Goal: Transaction & Acquisition: Purchase product/service

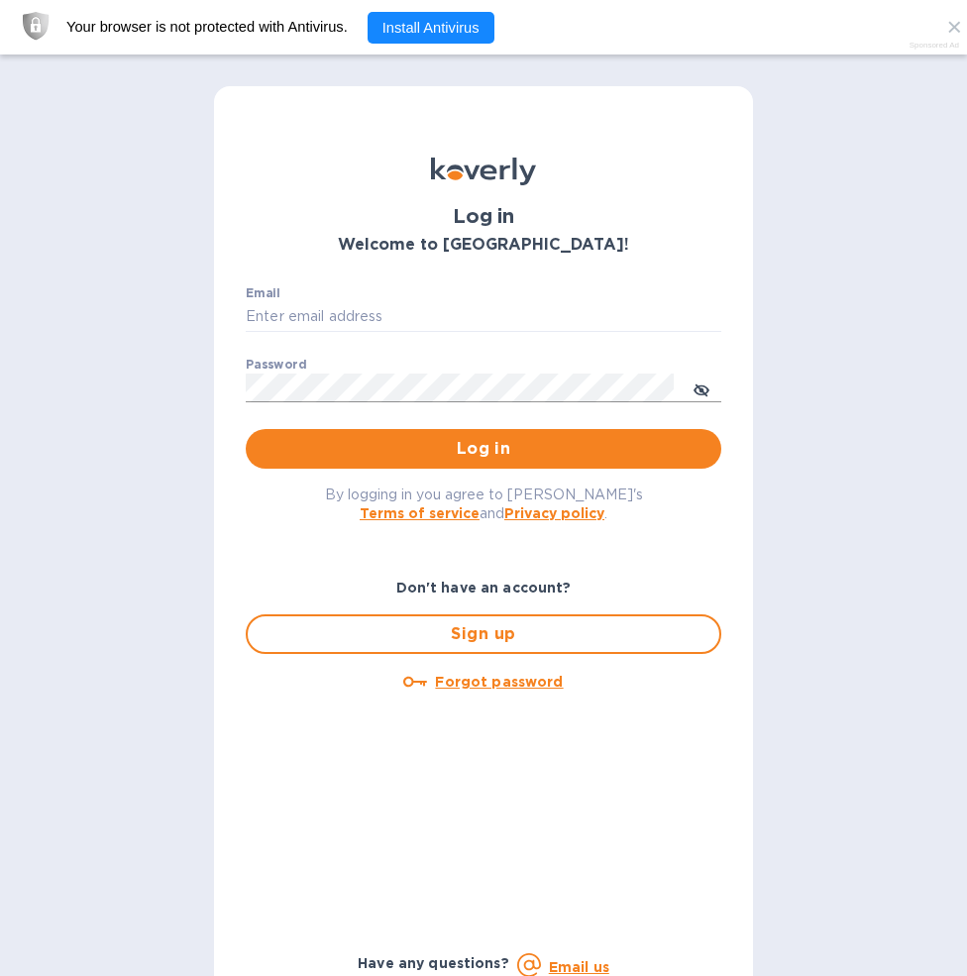
type input "boseassoc@yahoo.com"
click at [710, 392] on icon "toggle password visibility" at bounding box center [702, 390] width 16 height 10
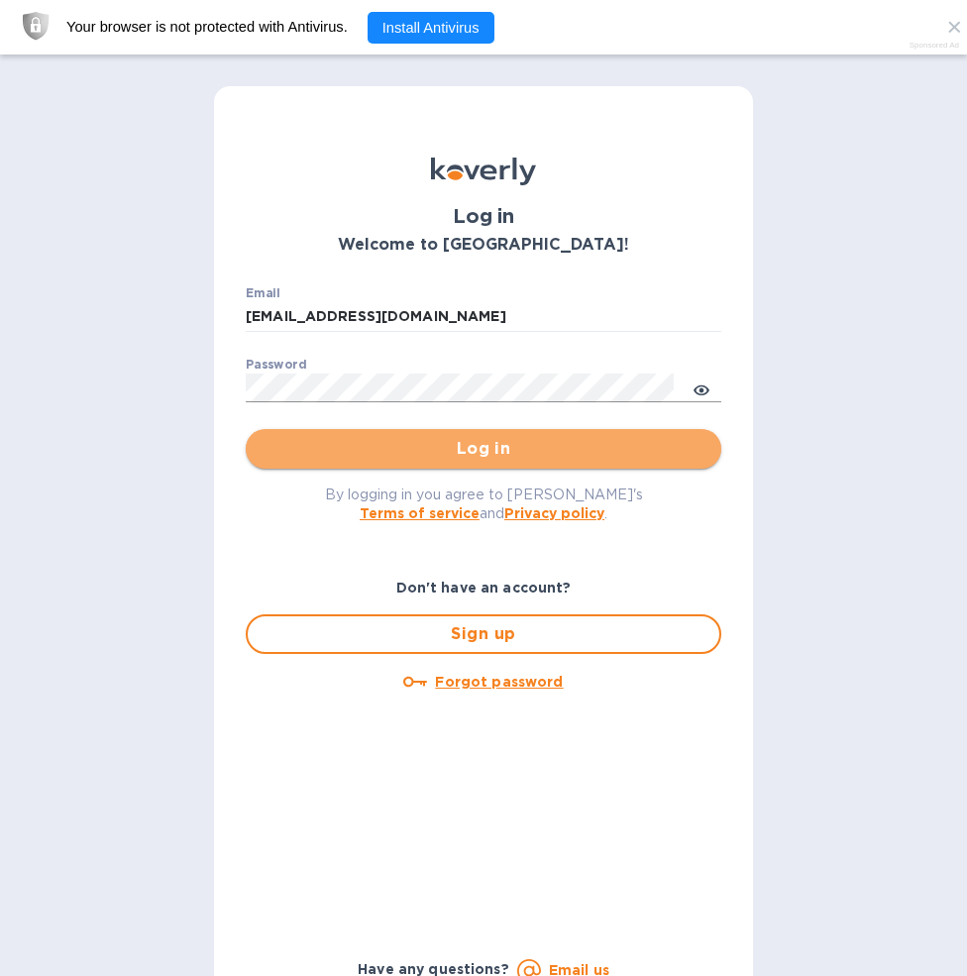
click at [620, 447] on span "Log in" at bounding box center [484, 449] width 444 height 24
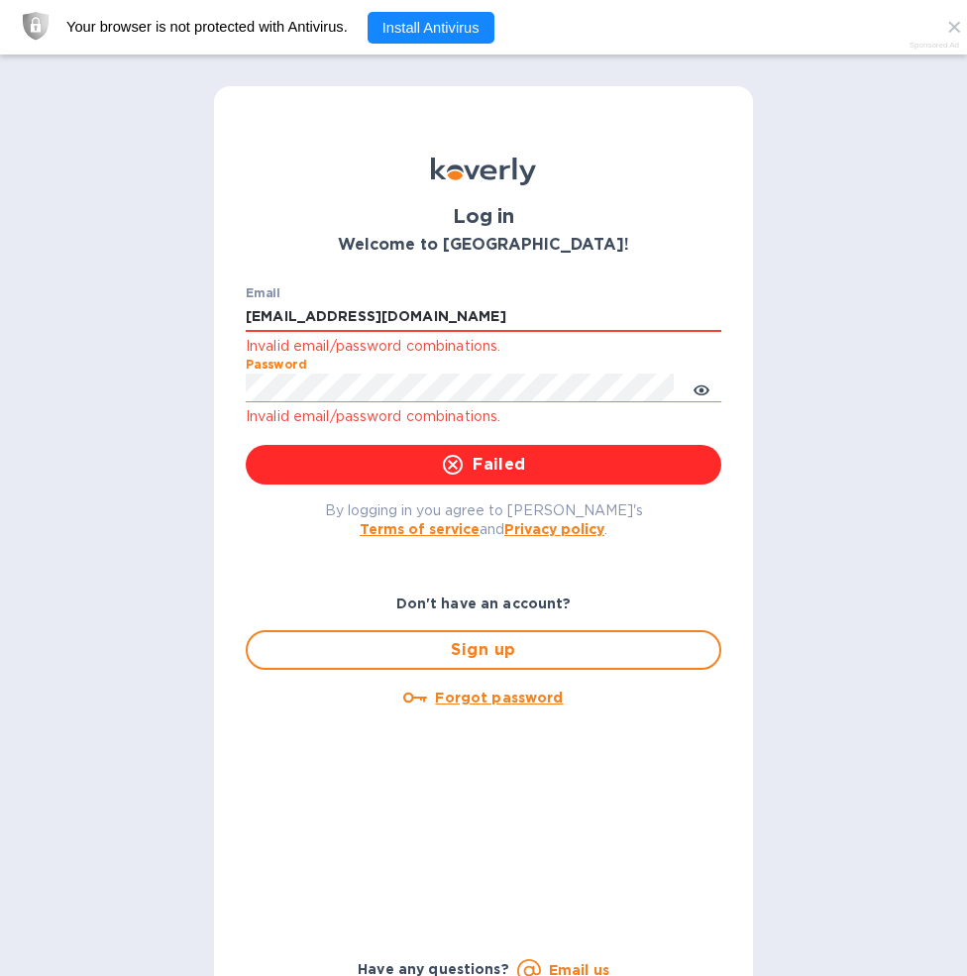
click at [203, 387] on div "Log in Welcome to Koverly! Email boseassoc@yahoo.com Invalid email/password com…" at bounding box center [483, 543] width 967 height 976
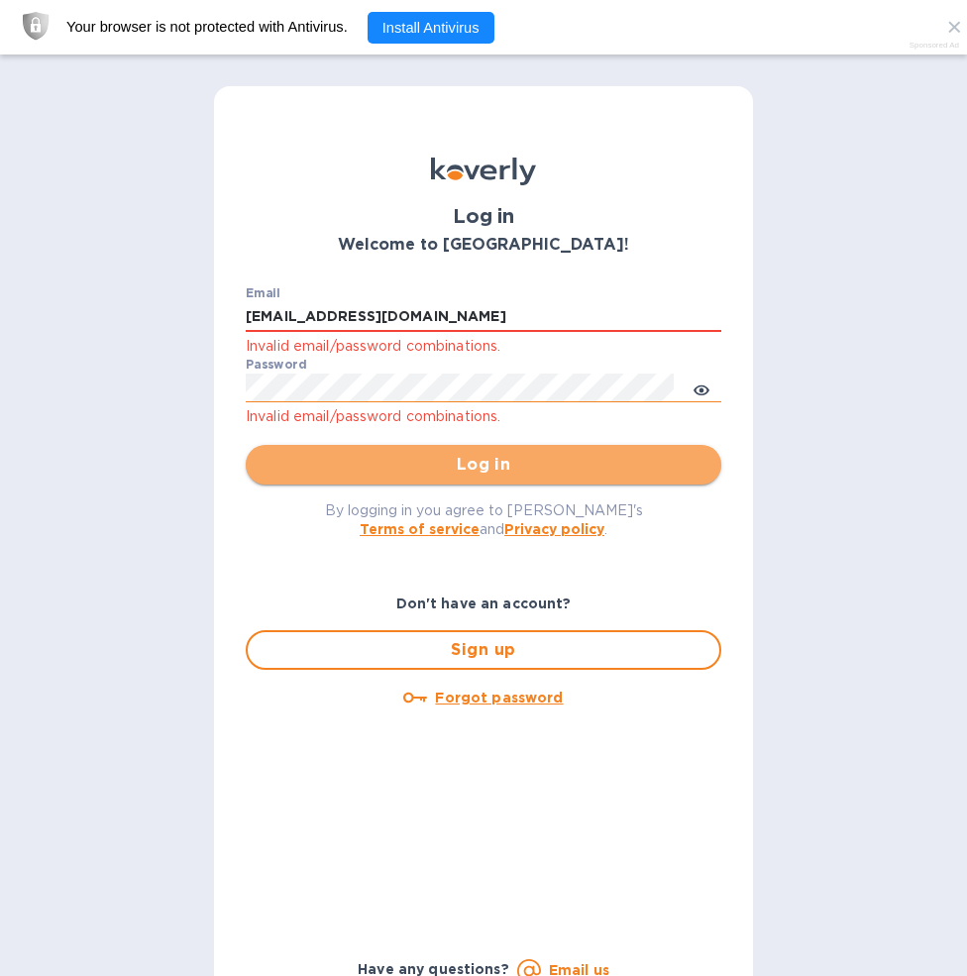
click at [500, 463] on span "Log in" at bounding box center [484, 465] width 444 height 24
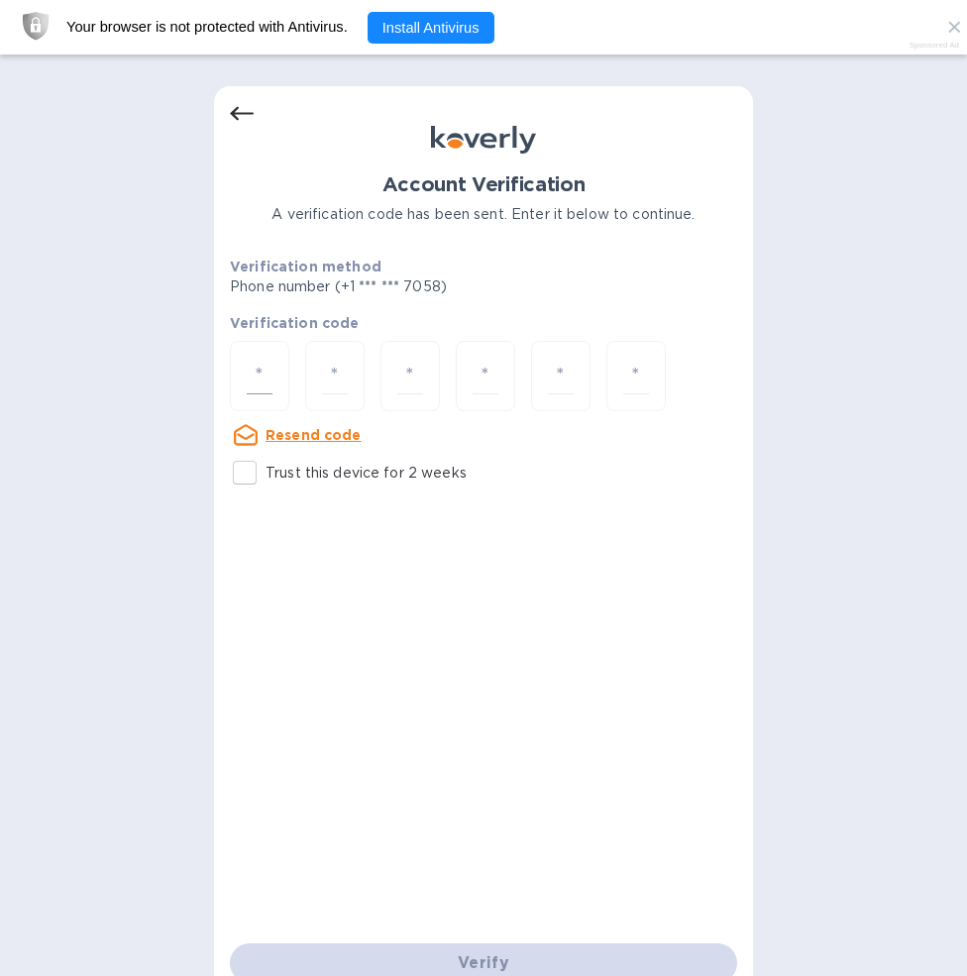
click at [269, 375] on input "number" at bounding box center [260, 376] width 26 height 37
type input "2"
type input "0"
type input "5"
type input "2"
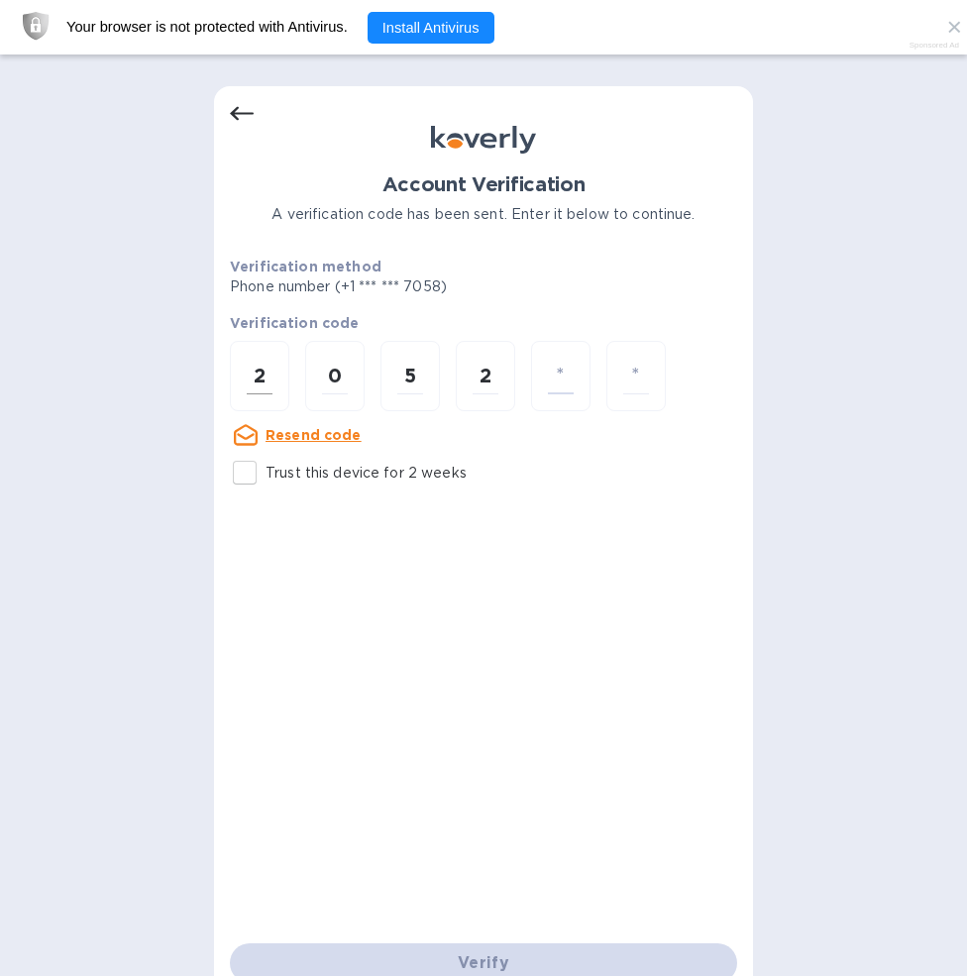
type input "3"
type input "9"
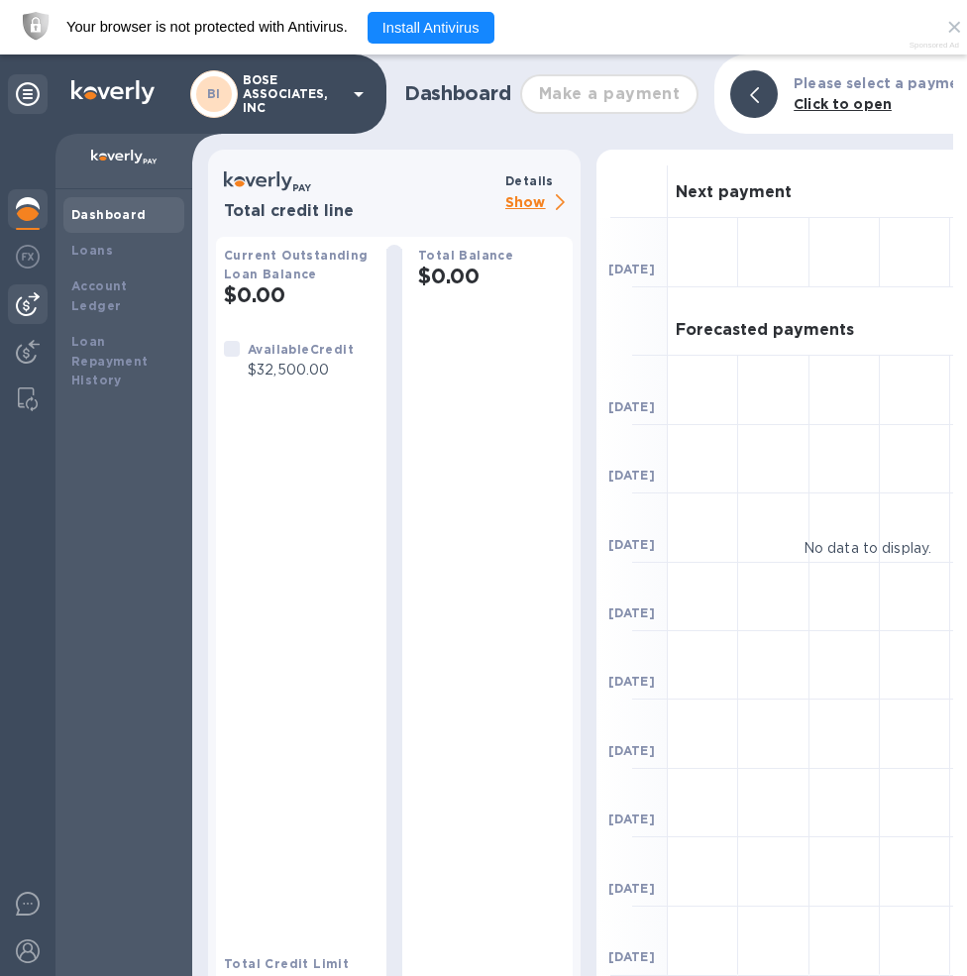
click at [28, 296] on img at bounding box center [28, 304] width 24 height 24
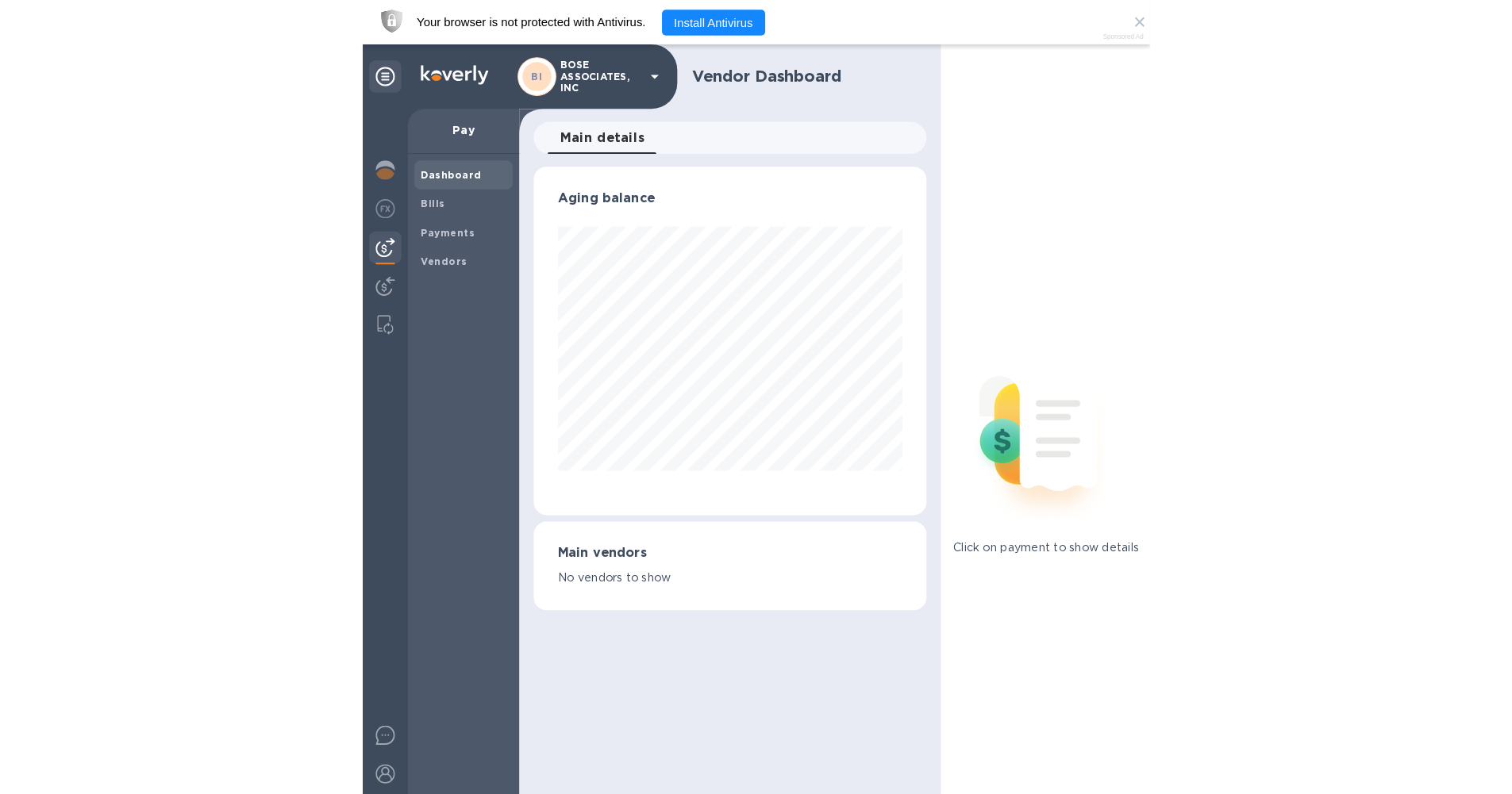
scroll to position [343, 876]
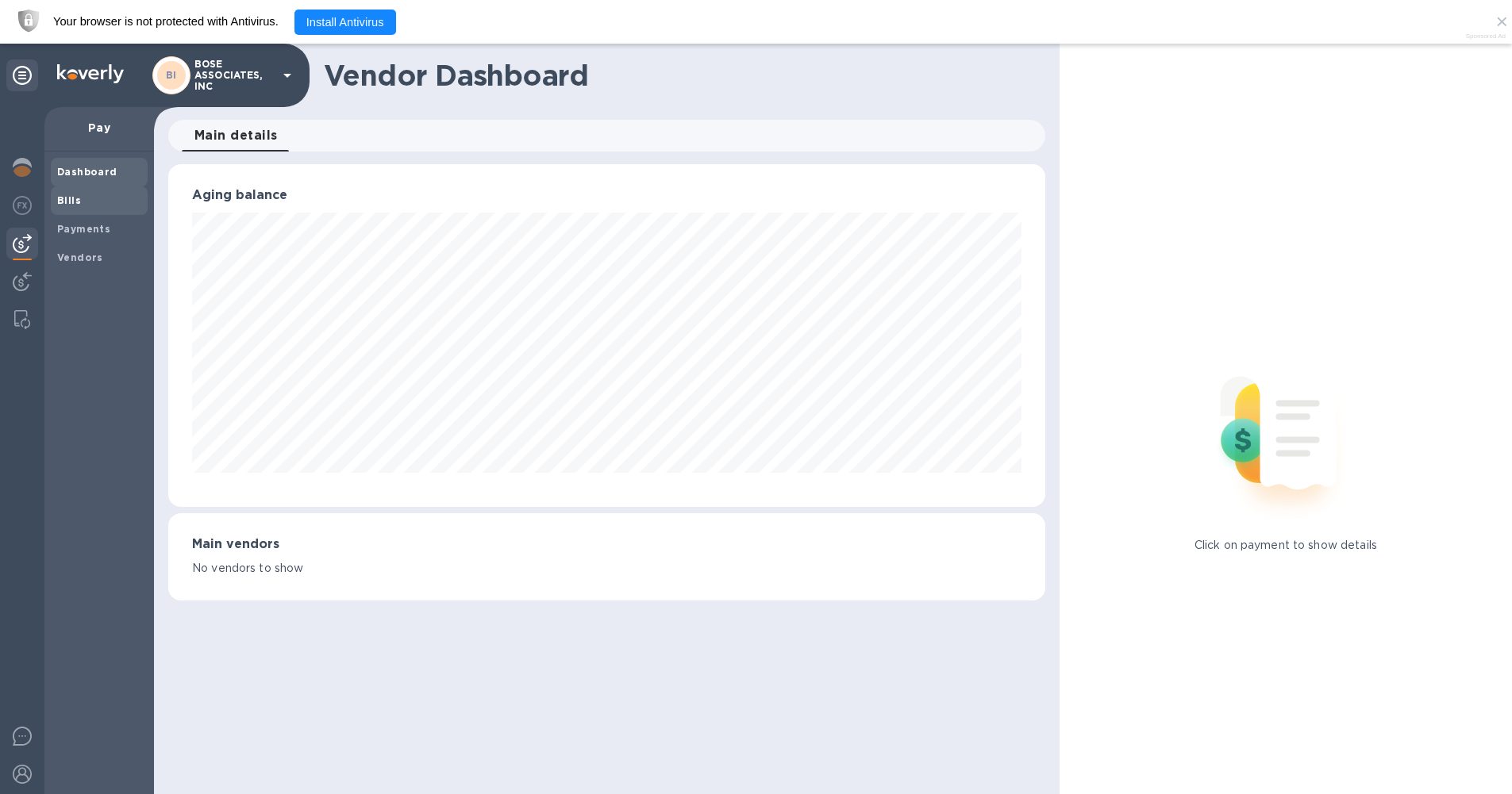
click at [63, 205] on b "Bills" at bounding box center [69, 200] width 24 height 12
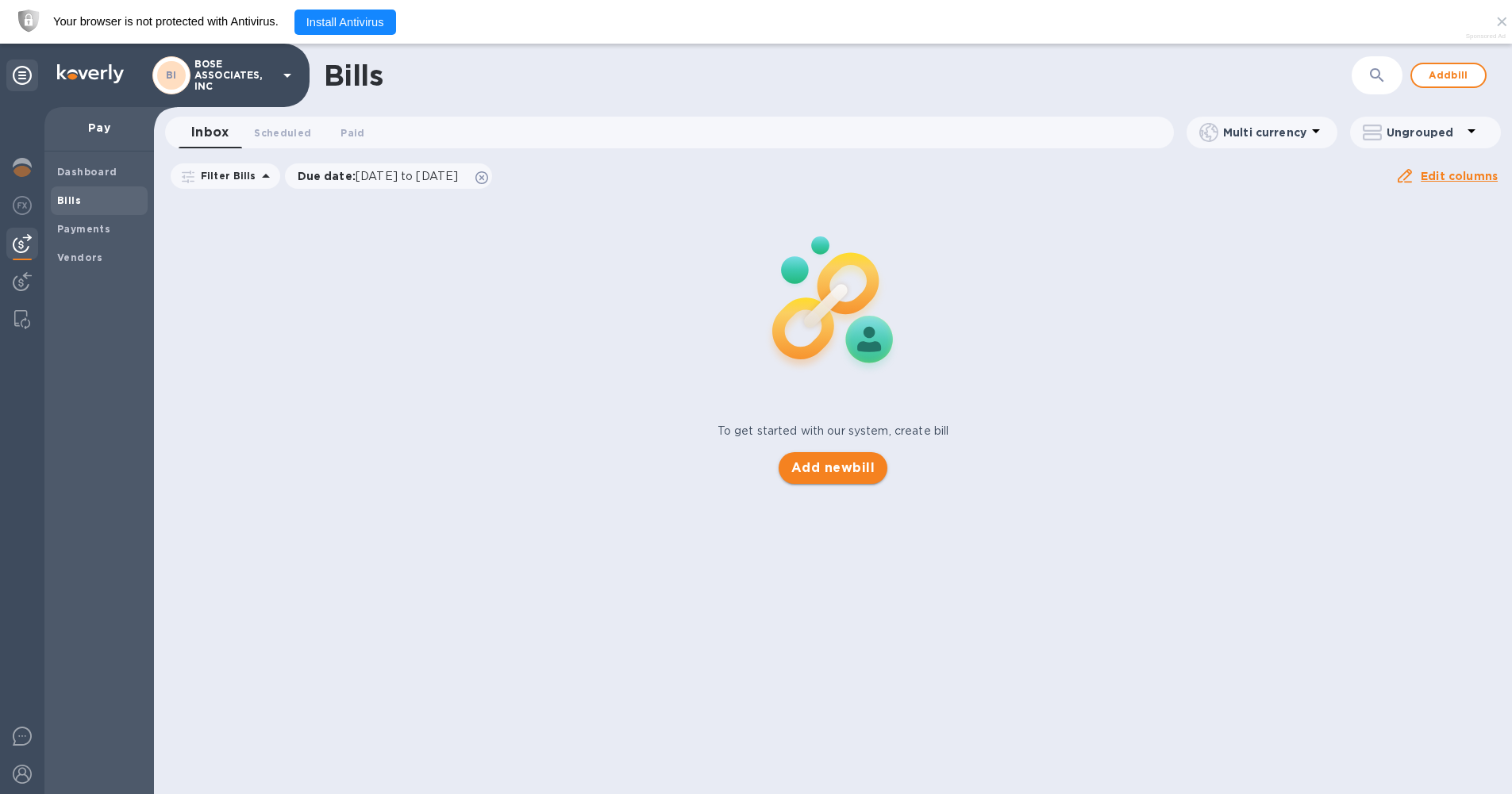
click at [786, 463] on span "Add new bill" at bounding box center [833, 468] width 83 height 19
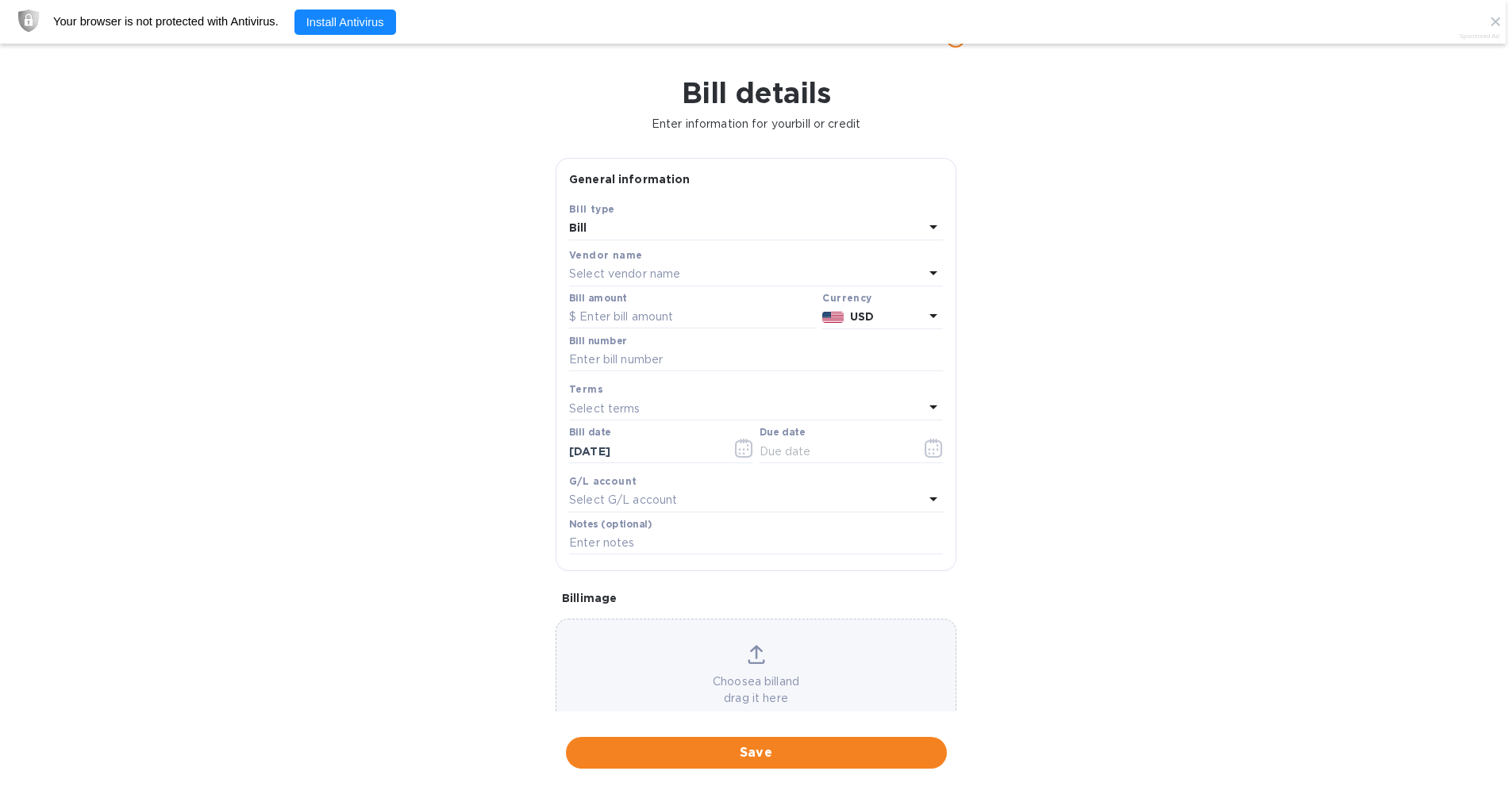
click at [610, 270] on p "Select vendor name" at bounding box center [625, 274] width 111 height 17
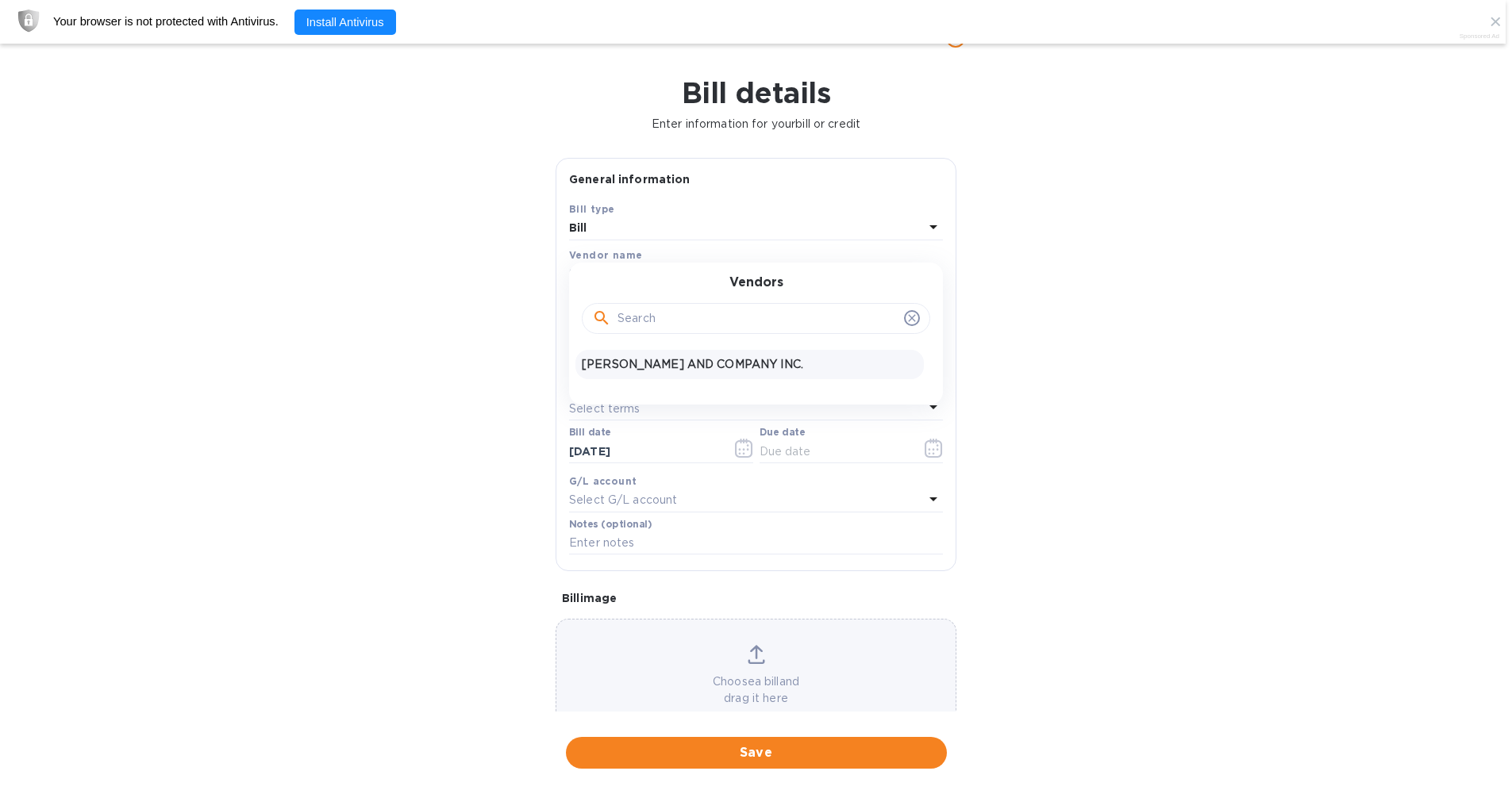
click at [663, 363] on p "[PERSON_NAME] AND COMPANY INC." at bounding box center [750, 364] width 336 height 17
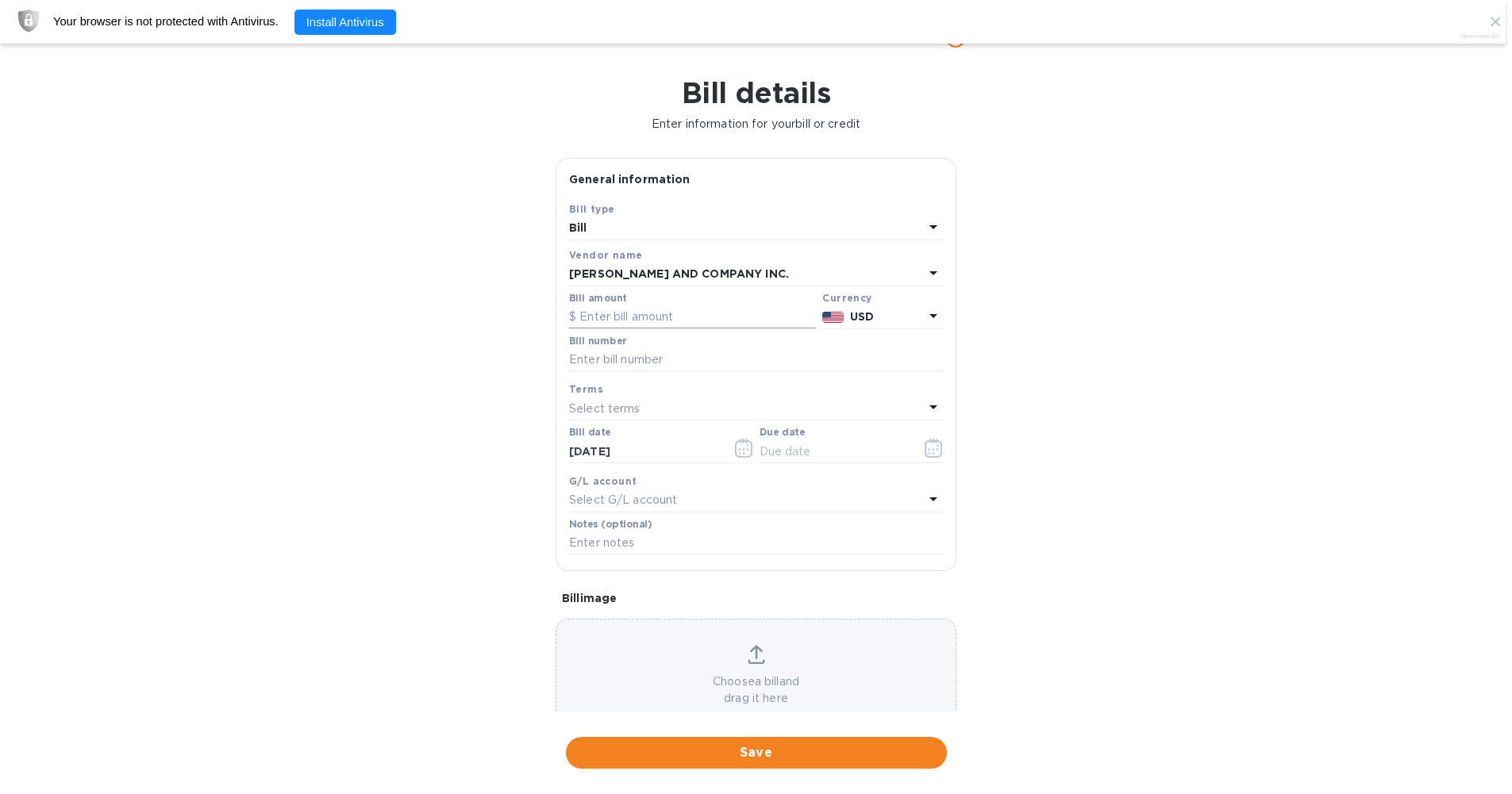
click at [625, 318] on input "text" at bounding box center [693, 318] width 247 height 24
type input "52,444.25"
click at [600, 359] on input "text" at bounding box center [756, 360] width 374 height 24
type input "ac03976-01"
click at [610, 407] on p "Select terms" at bounding box center [605, 409] width 71 height 17
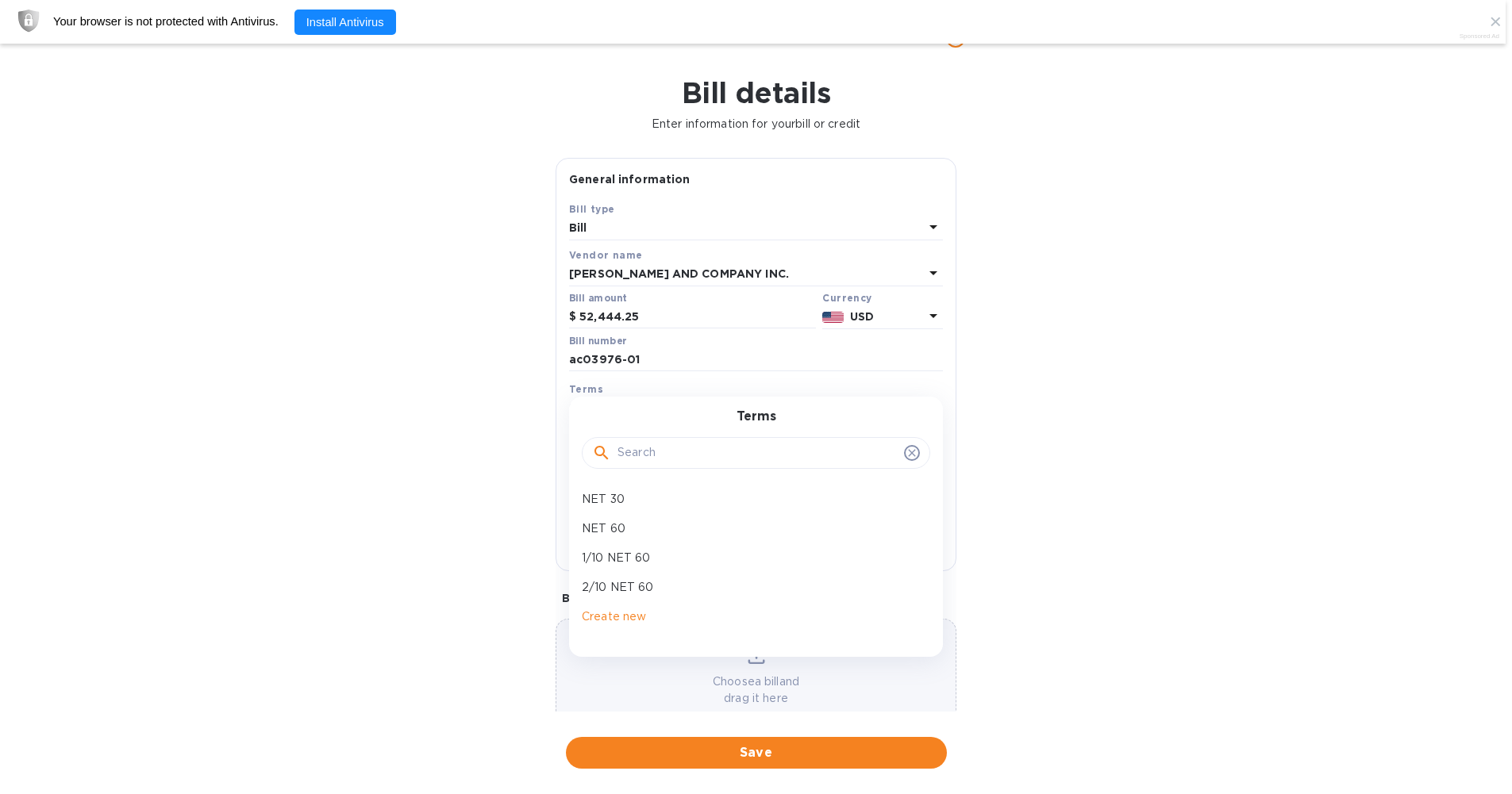
click at [786, 413] on div "Bill details Enter information for your bill or credit General information Save…" at bounding box center [756, 435] width 1512 height 718
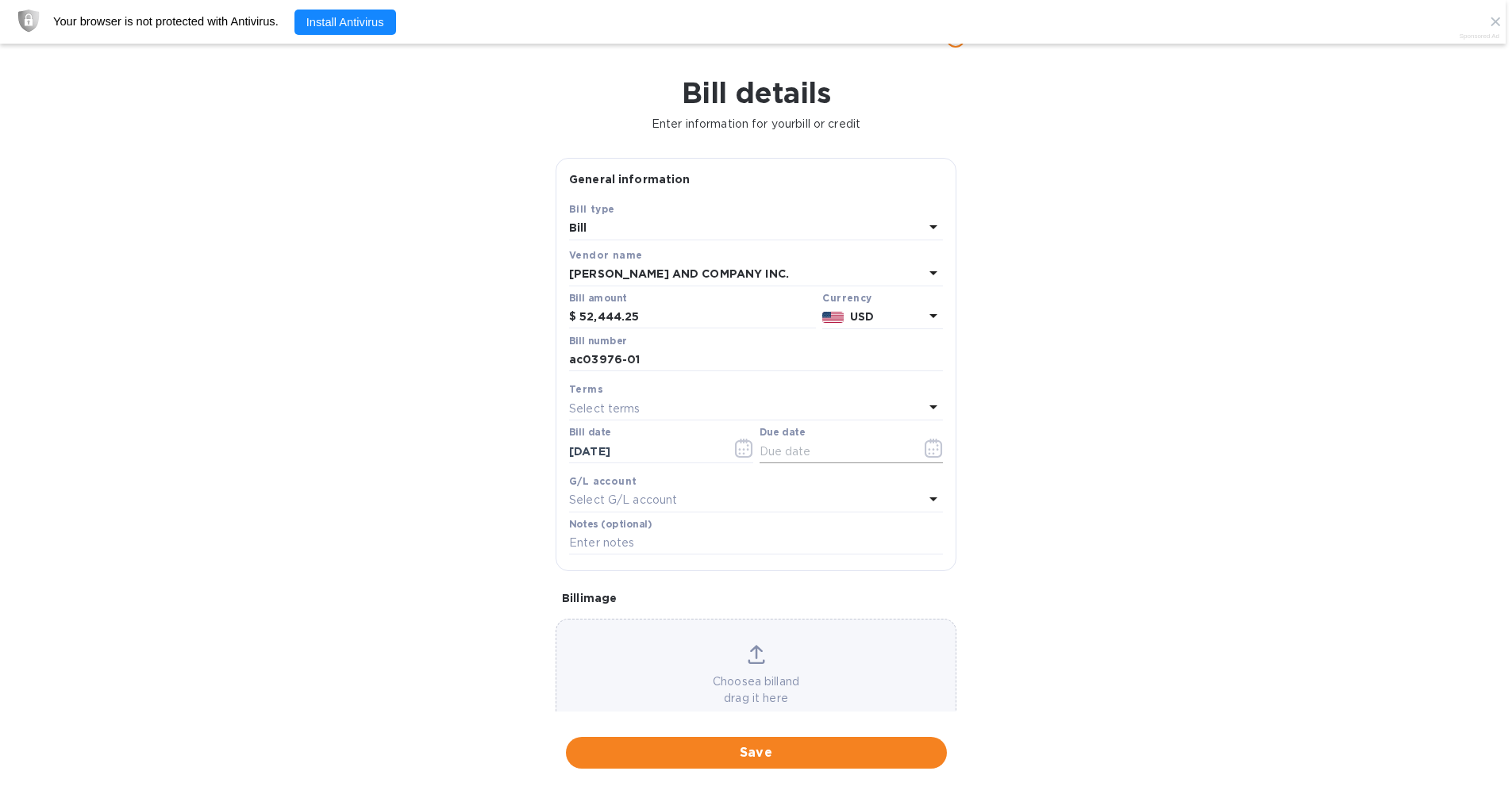
click at [786, 450] on icon "button" at bounding box center [934, 448] width 18 height 19
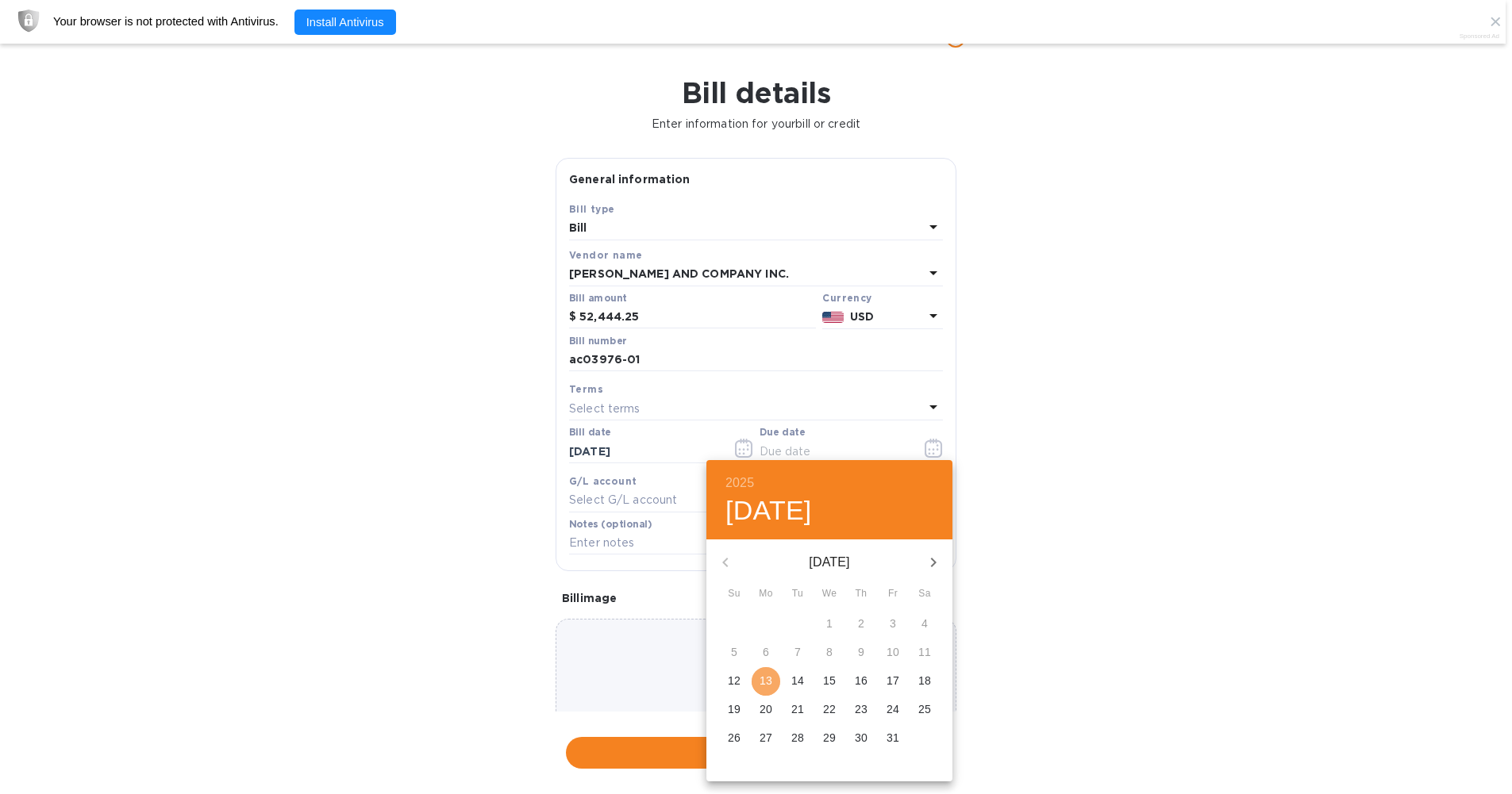
click at [760, 673] on p "13" at bounding box center [766, 681] width 13 height 16
type input "[DATE]"
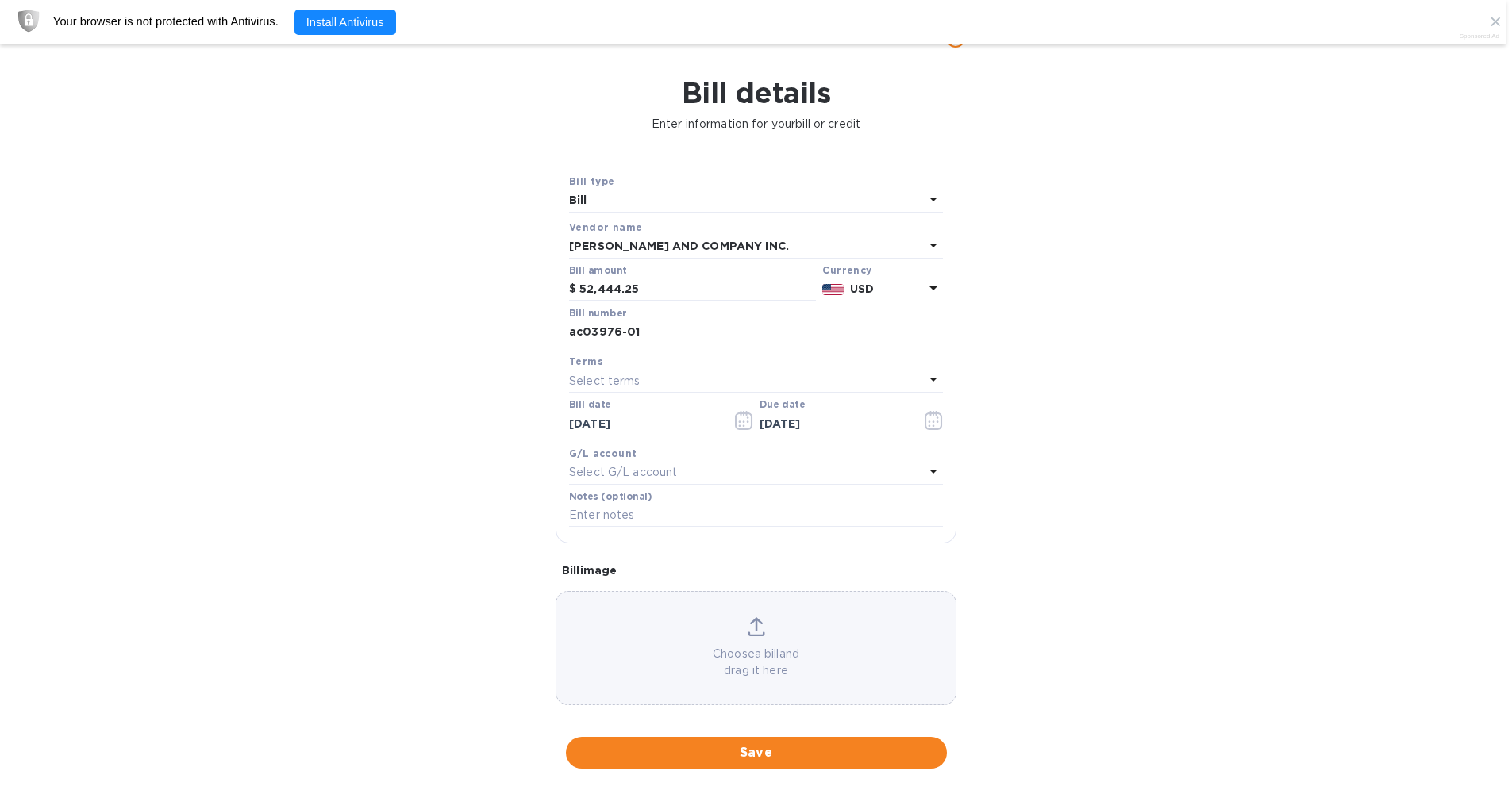
scroll to position [41, 0]
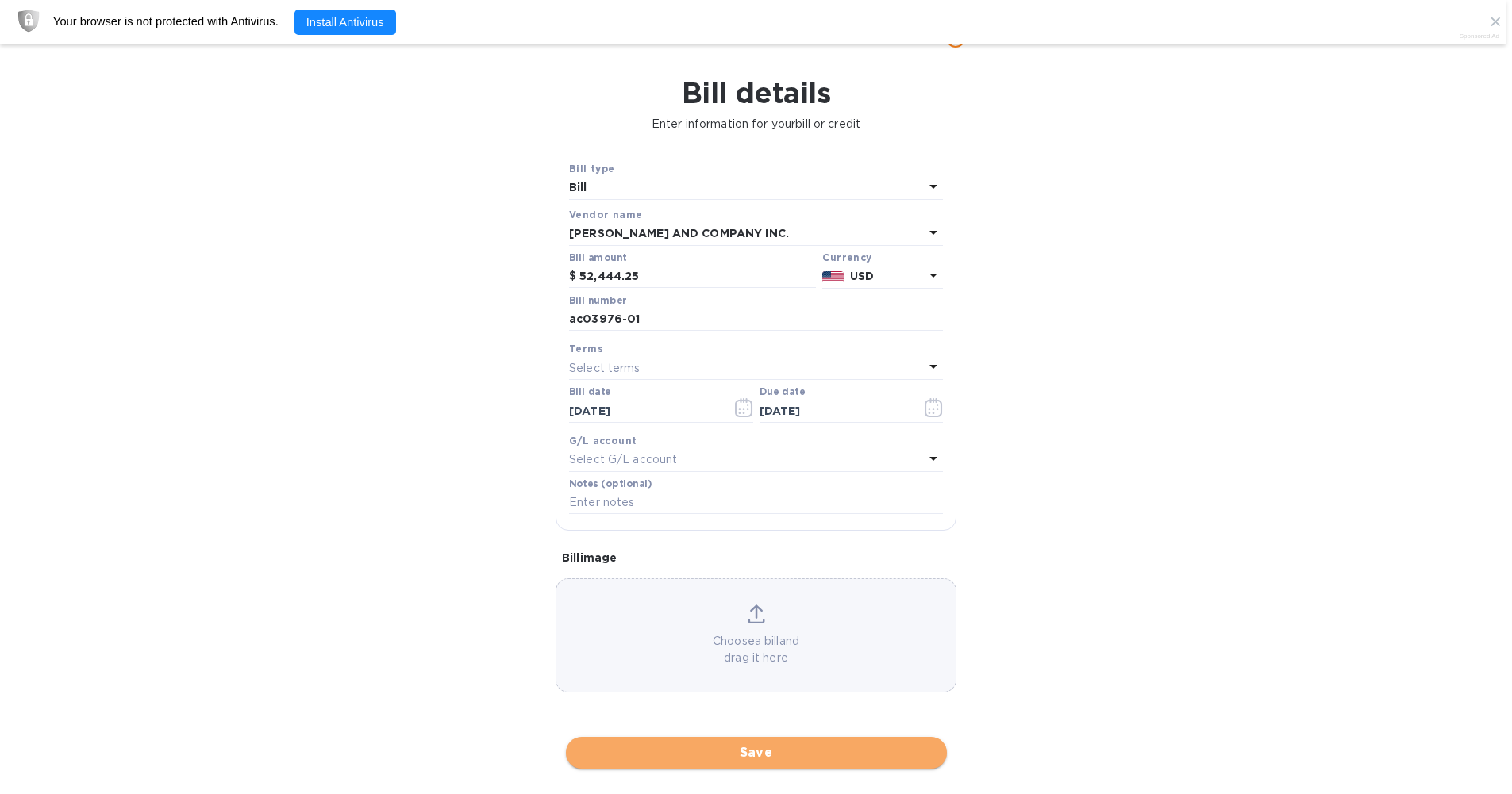
click at [782, 759] on span "Save" at bounding box center [757, 753] width 356 height 19
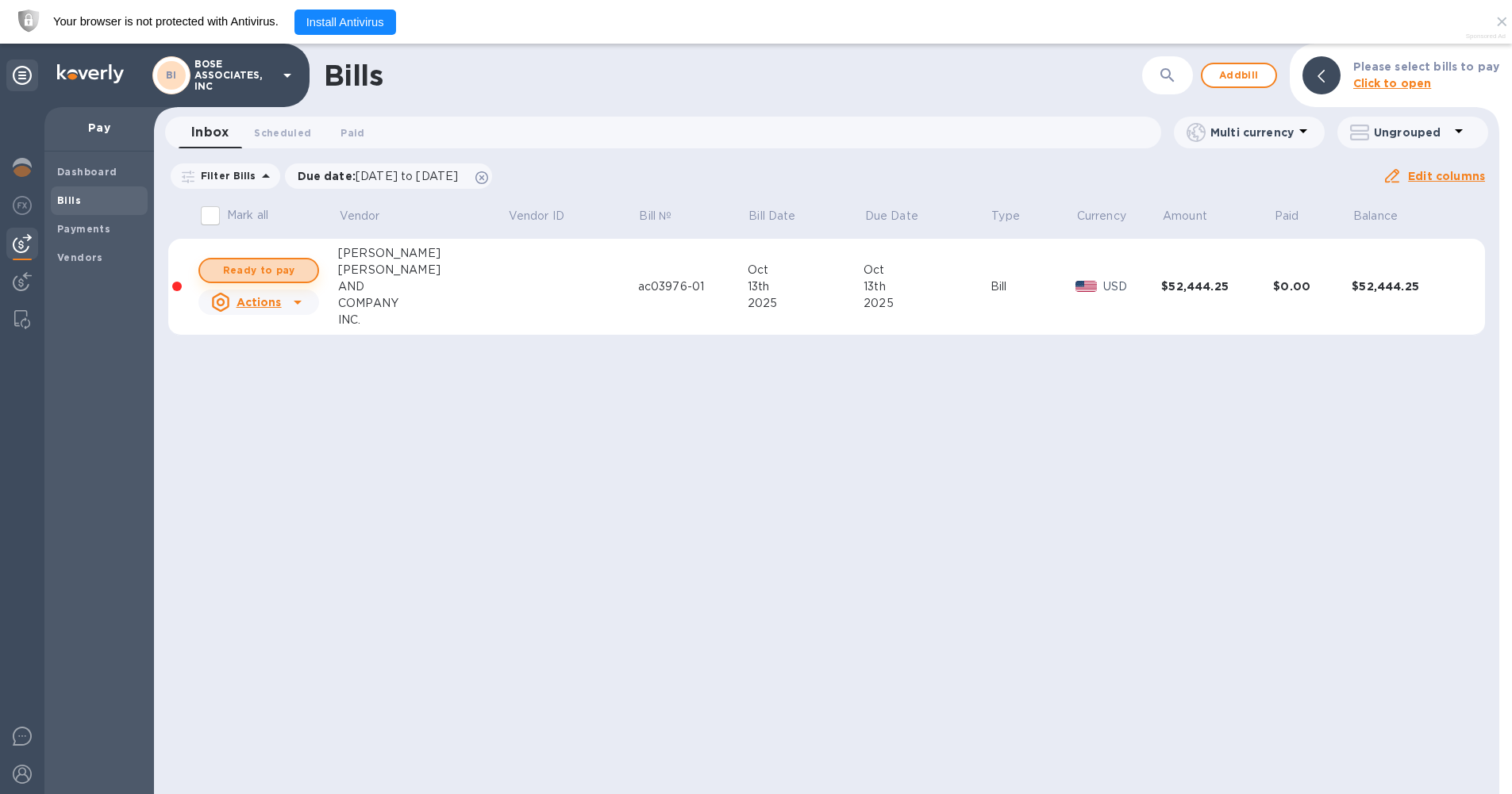
click at [282, 273] on span "Ready to pay" at bounding box center [259, 271] width 92 height 19
checkbox input "true"
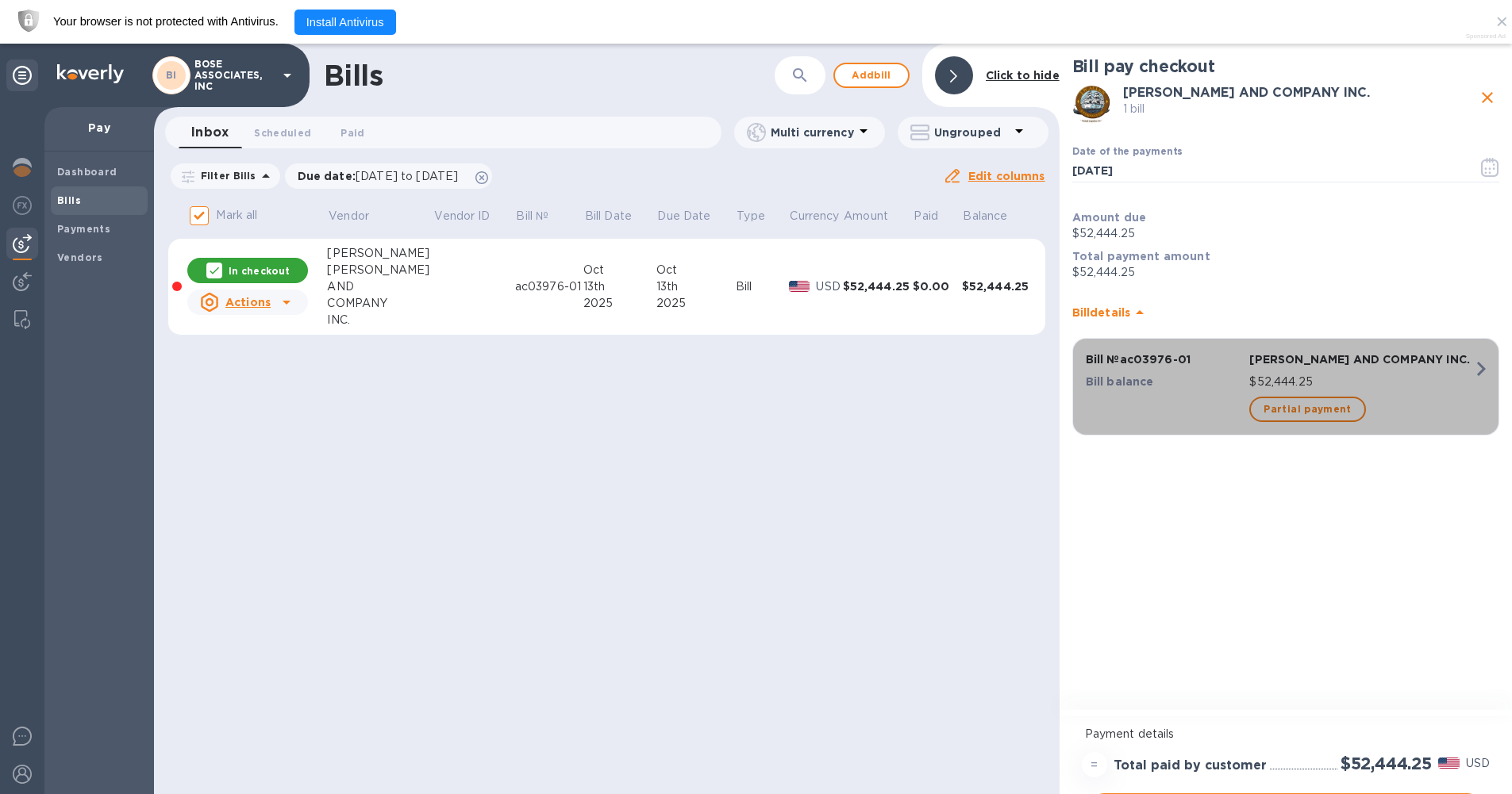
click at [786, 362] on icon "button" at bounding box center [1482, 369] width 29 height 29
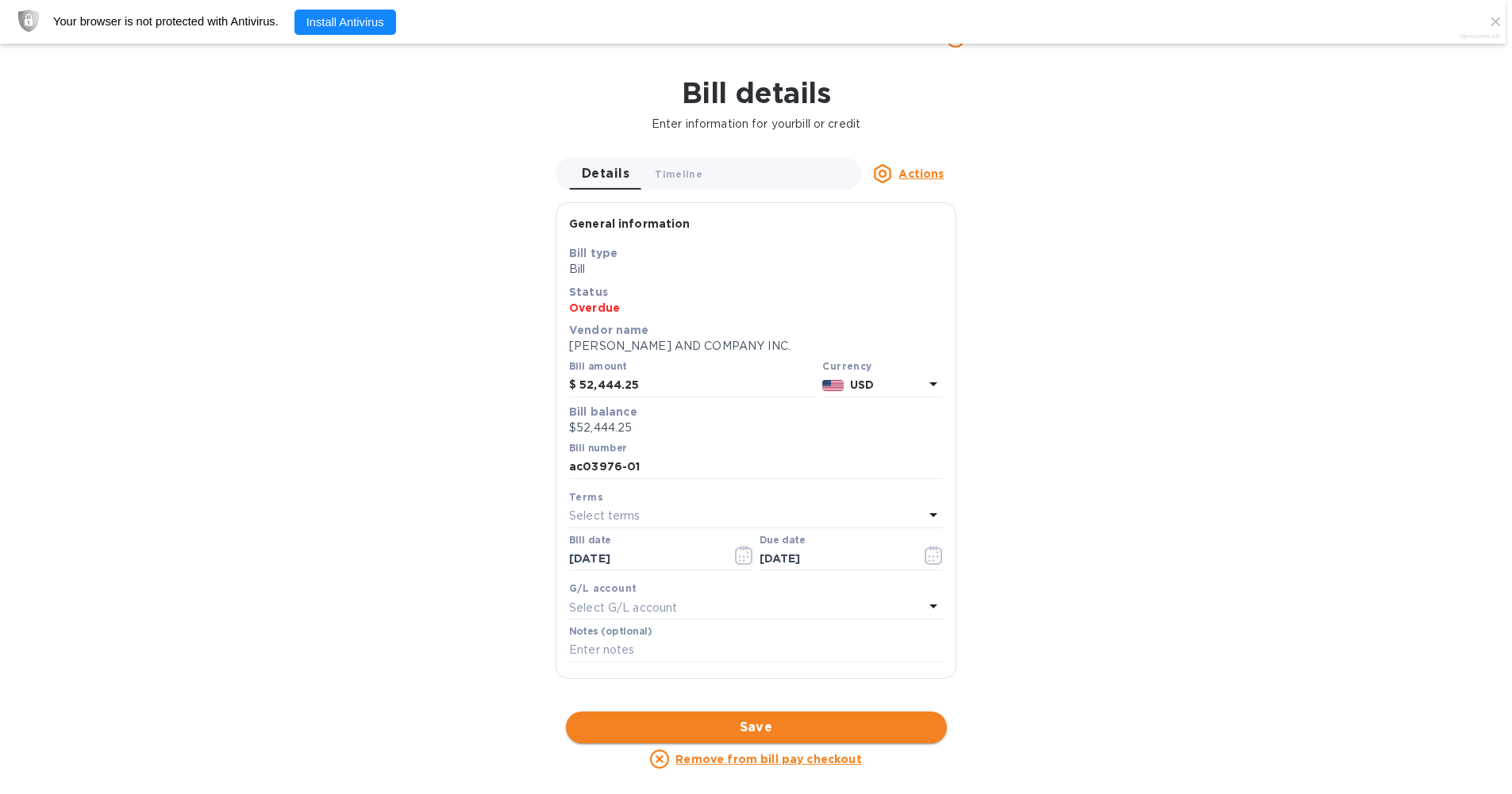
click at [786, 728] on span "Save" at bounding box center [757, 728] width 356 height 19
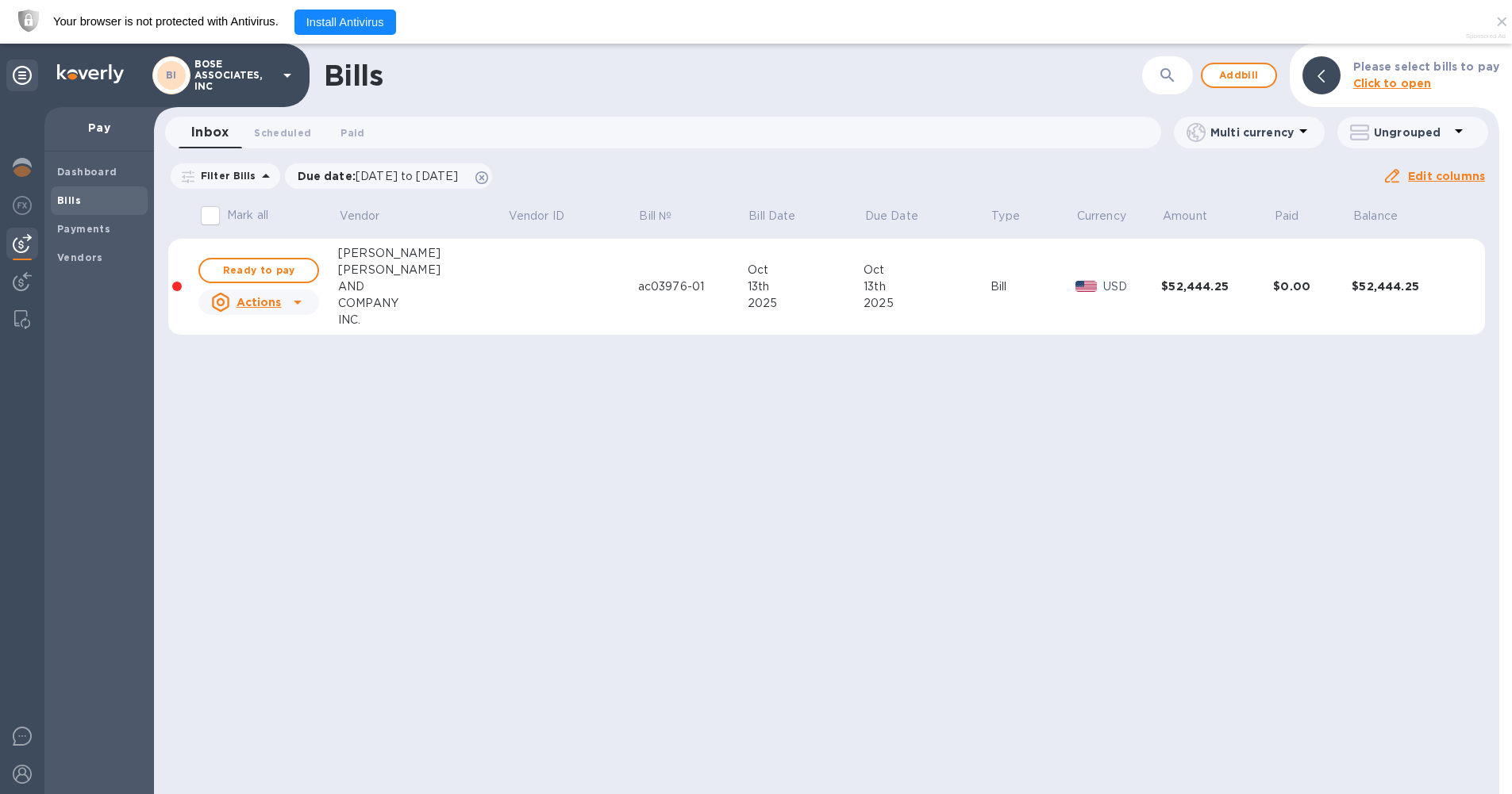
click at [262, 301] on u "Actions" at bounding box center [259, 303] width 45 height 13
click at [262, 301] on div at bounding box center [756, 397] width 1512 height 794
click at [278, 271] on span "Ready to pay" at bounding box center [259, 271] width 92 height 19
checkbox input "true"
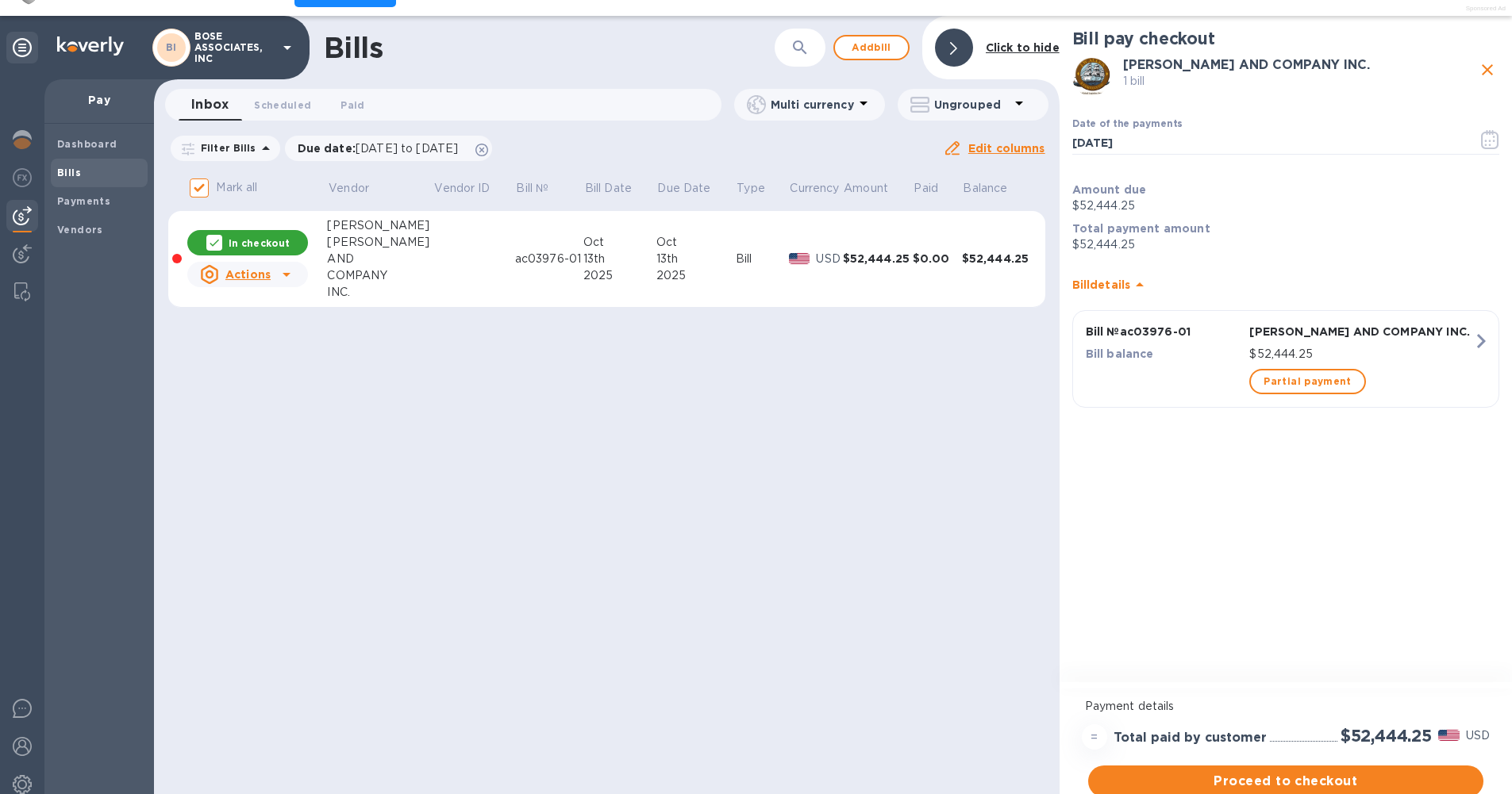
scroll to position [44, 0]
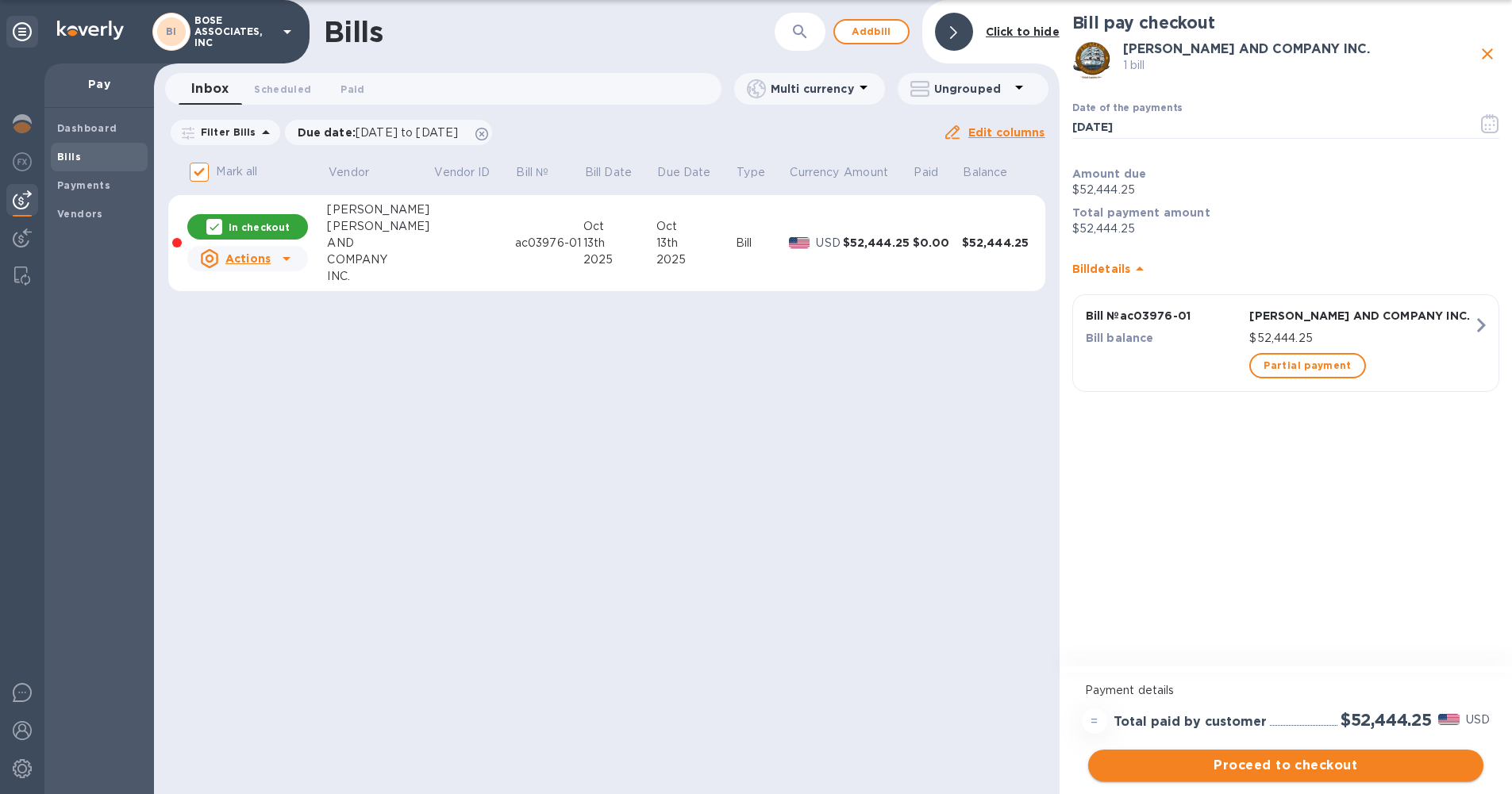
click at [786, 769] on span "Proceed to checkout" at bounding box center [1286, 766] width 370 height 19
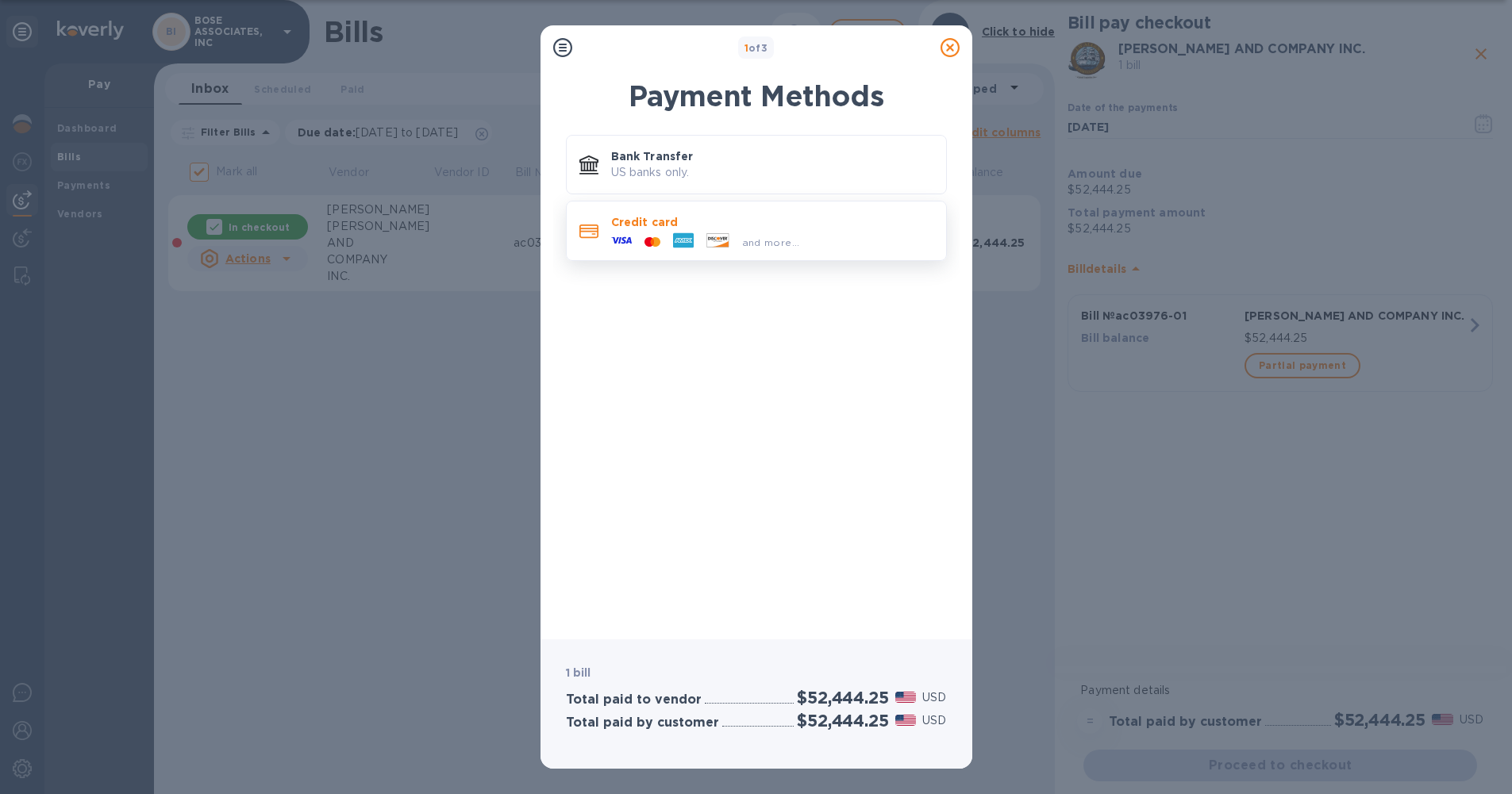
click at [652, 231] on div "and more..." at bounding box center [706, 242] width 202 height 24
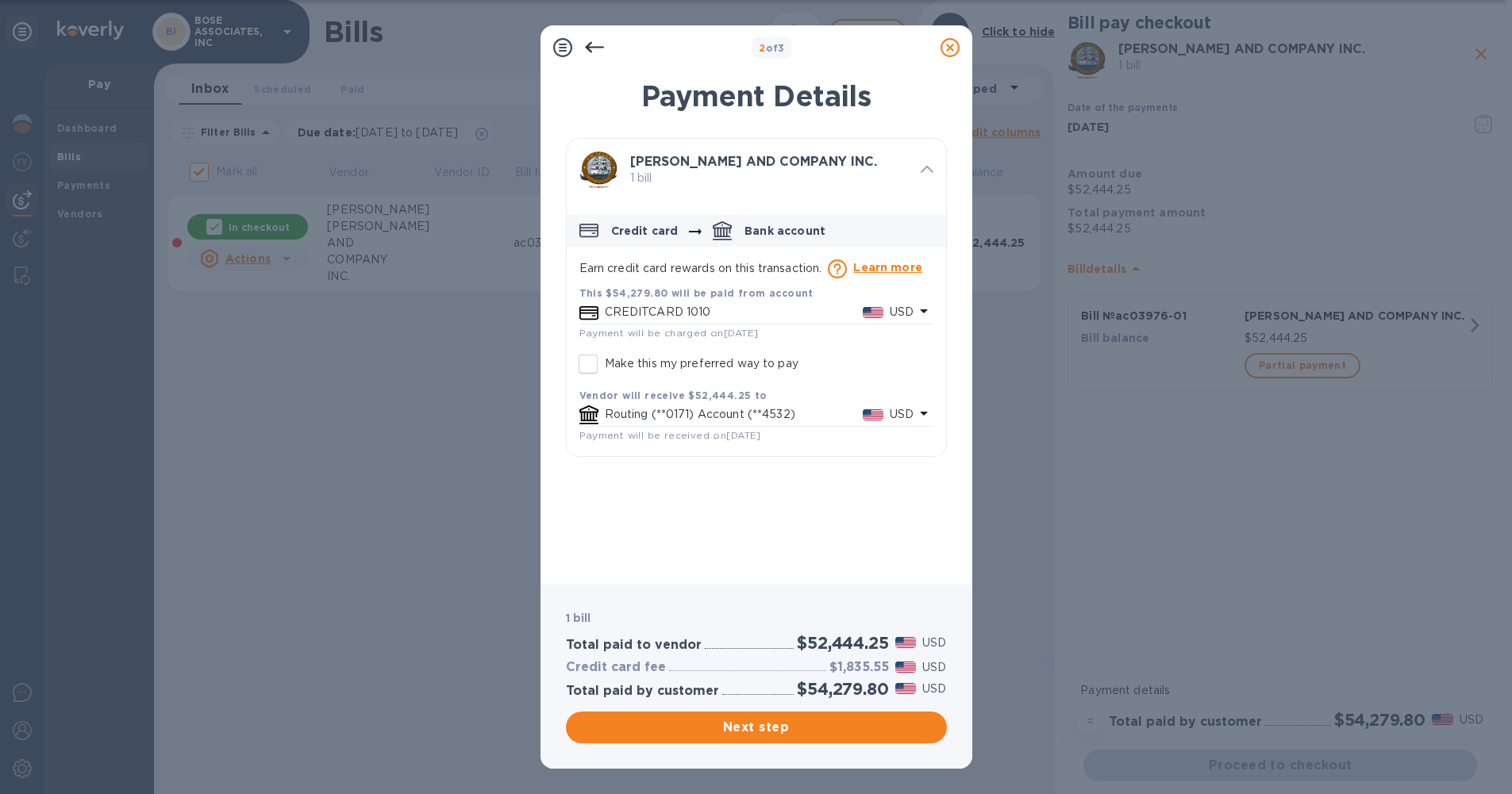
click at [713, 302] on div "CREDITCARD 1010 USD" at bounding box center [759, 312] width 316 height 23
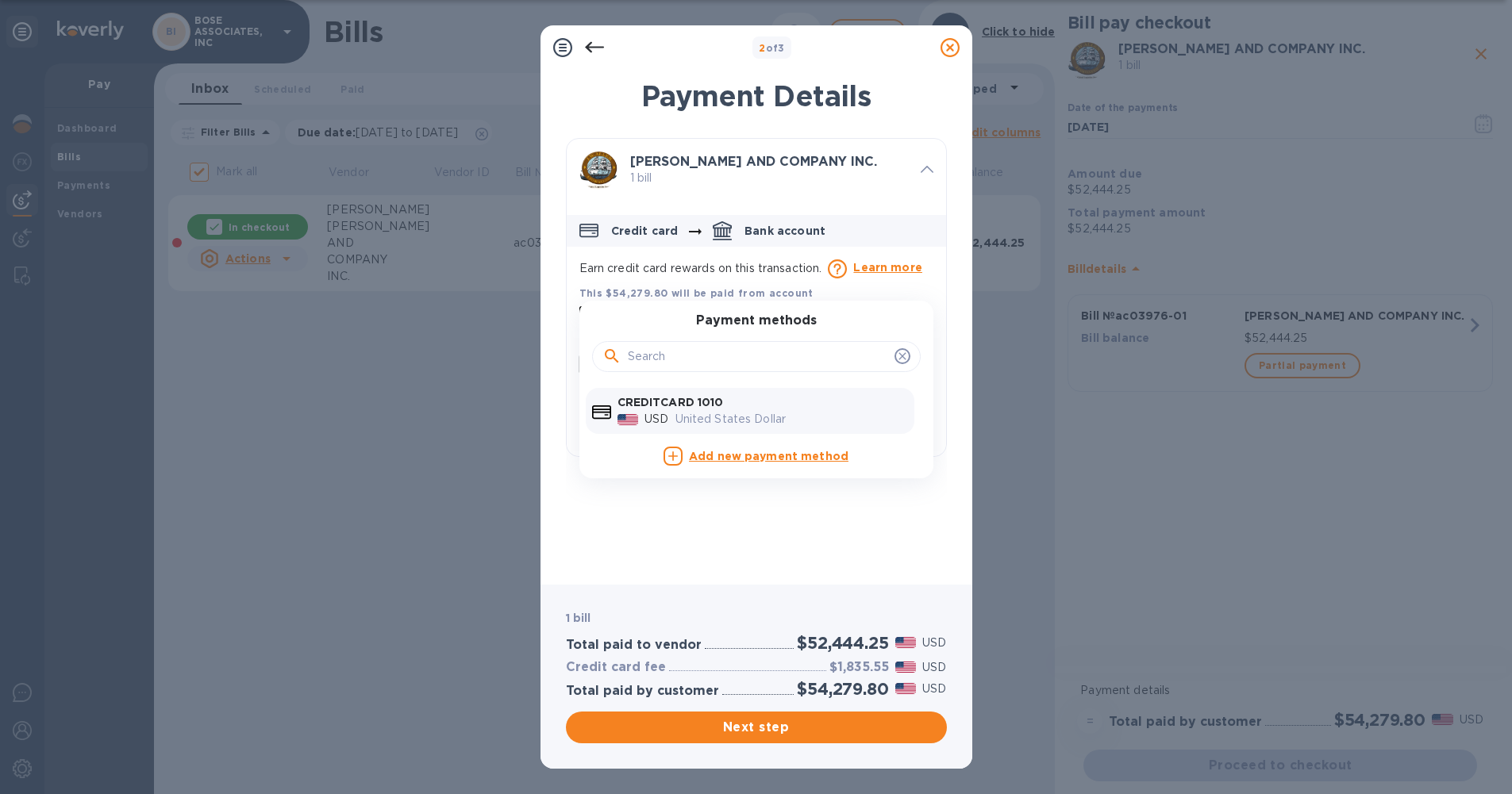
click at [786, 255] on div "2 of 3 Payment Details [PERSON_NAME] AND COMPANY INC. 1 bill Credit card Bank a…" at bounding box center [756, 397] width 1512 height 794
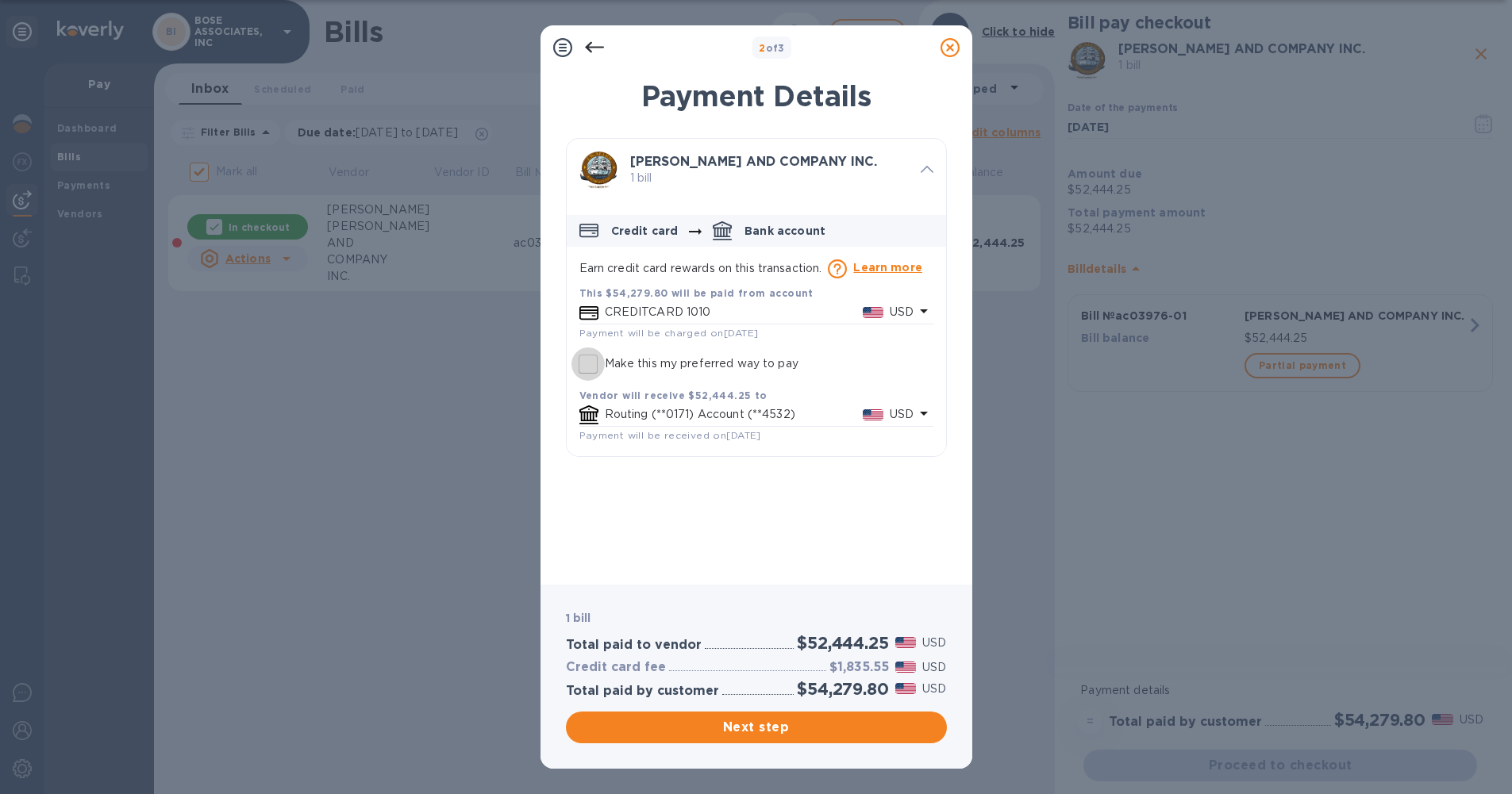
click at [589, 359] on input "Make this my preferred way to pay" at bounding box center [589, 364] width 34 height 34
checkbox input "true"
click at [766, 744] on div "Next step" at bounding box center [757, 728] width 388 height 38
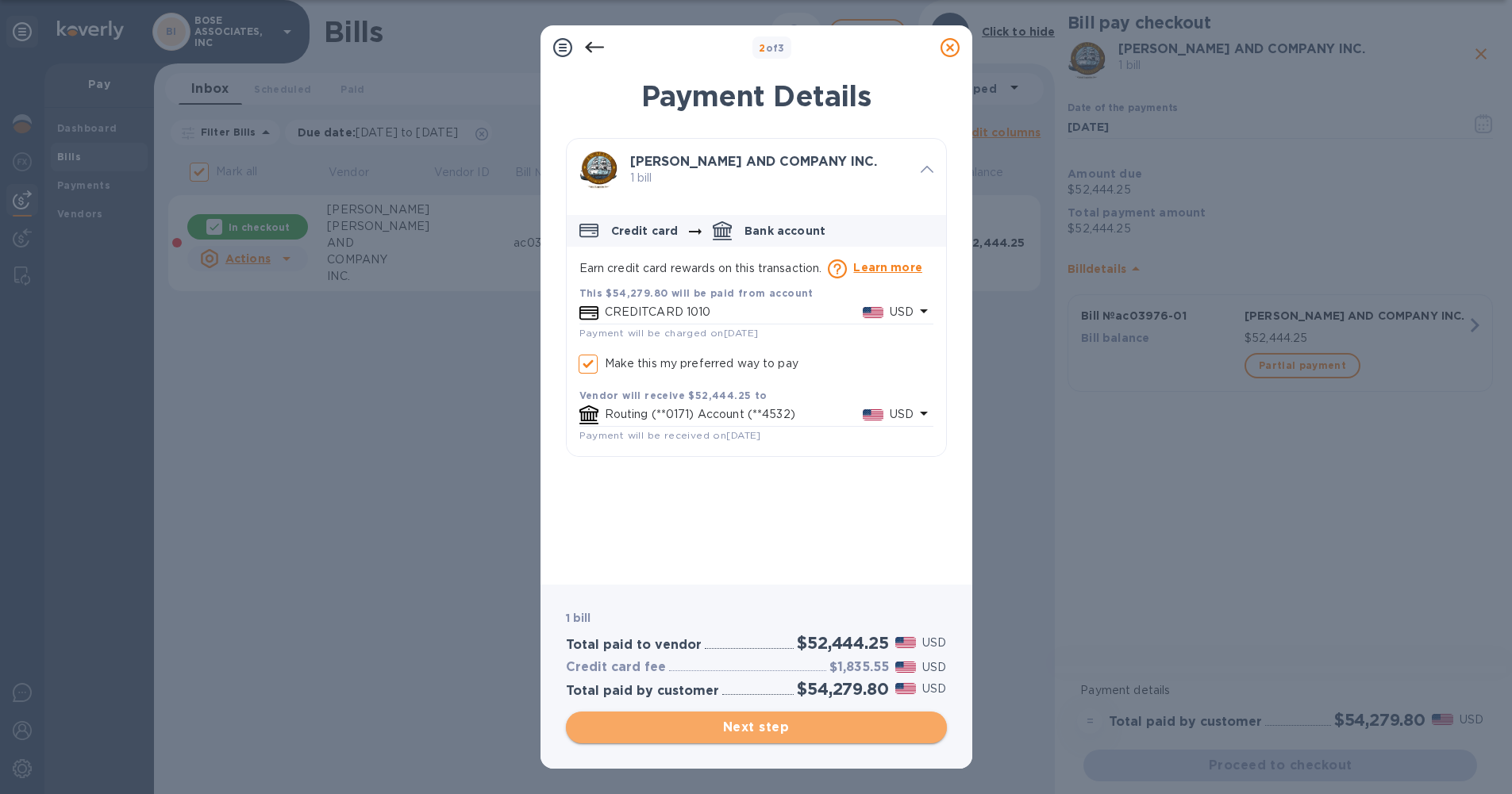
click at [762, 732] on span "Next step" at bounding box center [757, 728] width 356 height 19
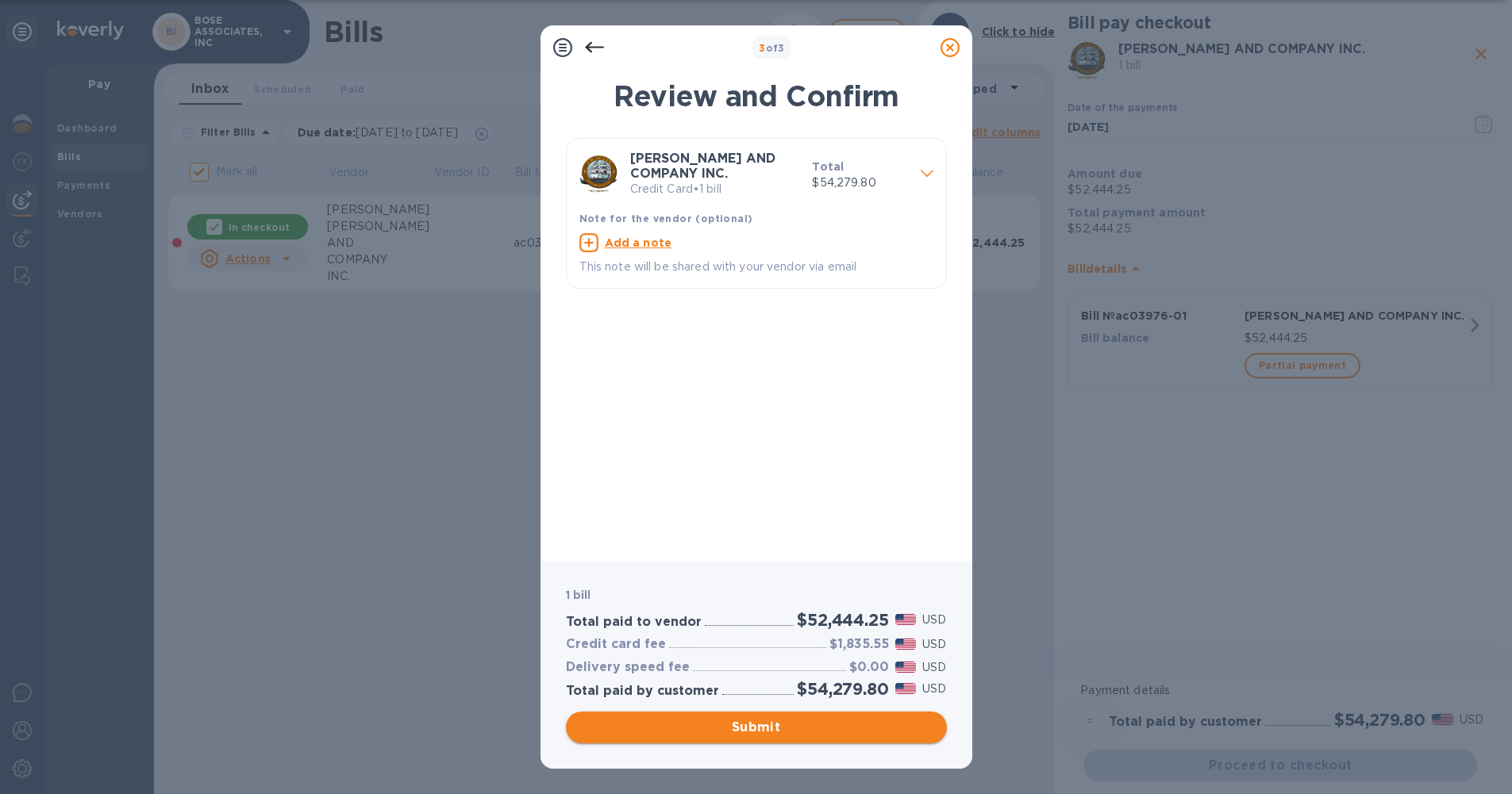
click at [786, 725] on span "Submit" at bounding box center [757, 728] width 356 height 19
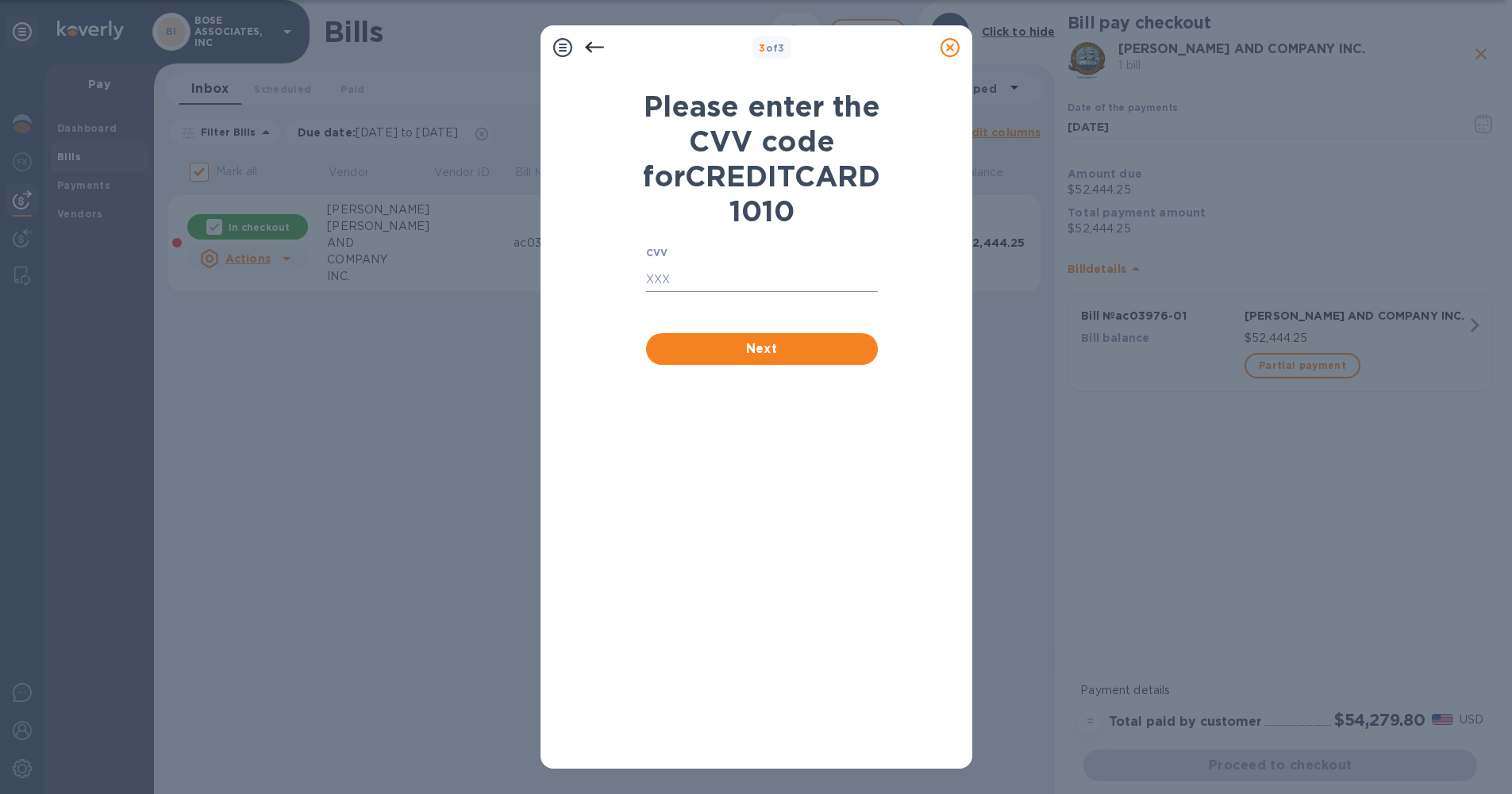
click at [672, 292] on input "text" at bounding box center [762, 280] width 231 height 24
type input "2949"
click at [786, 359] on span "Next" at bounding box center [762, 349] width 207 height 19
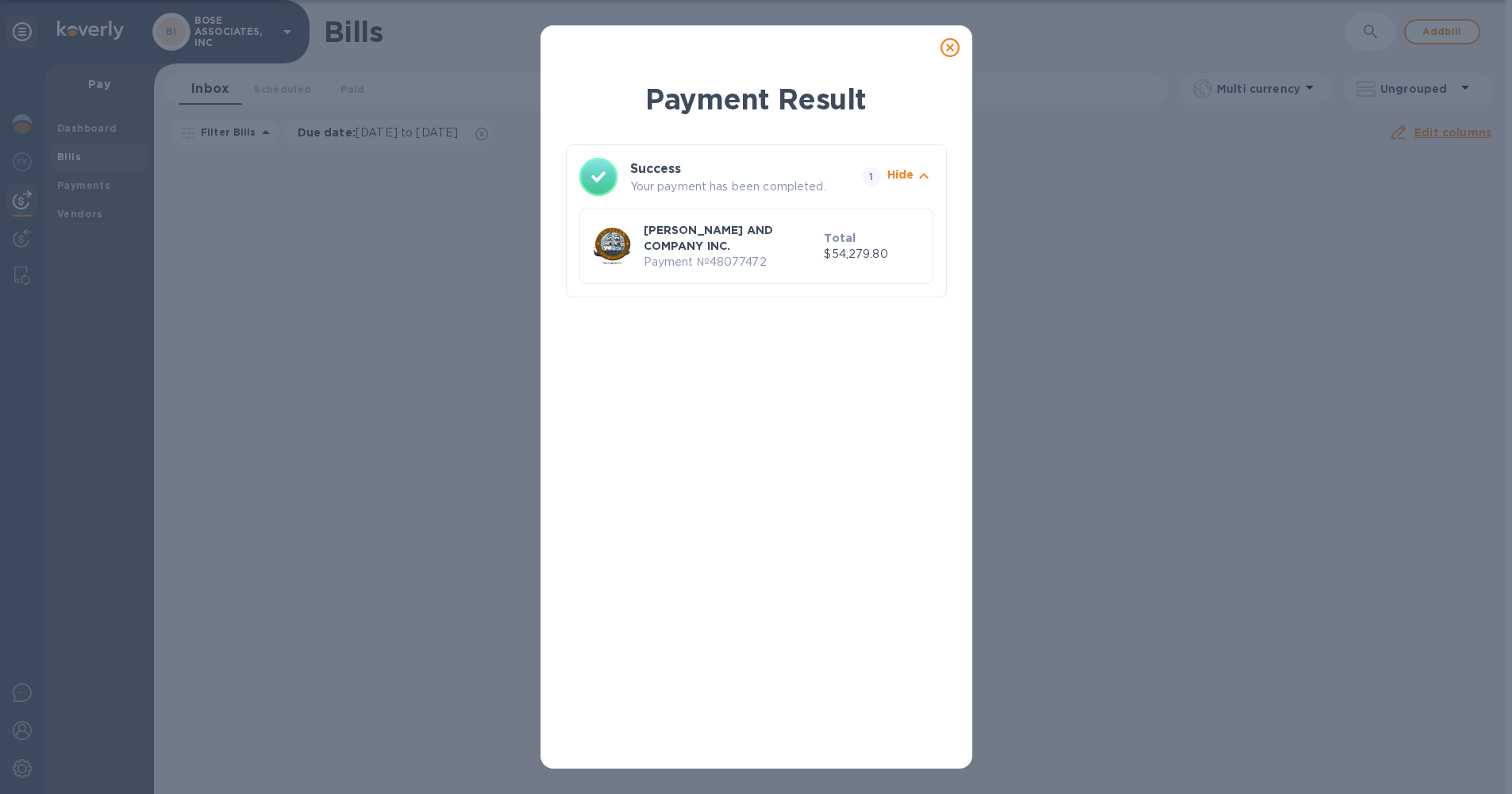
click at [786, 45] on icon at bounding box center [951, 48] width 19 height 19
